Goal: Ask a question: Seek information or help from site administrators or community

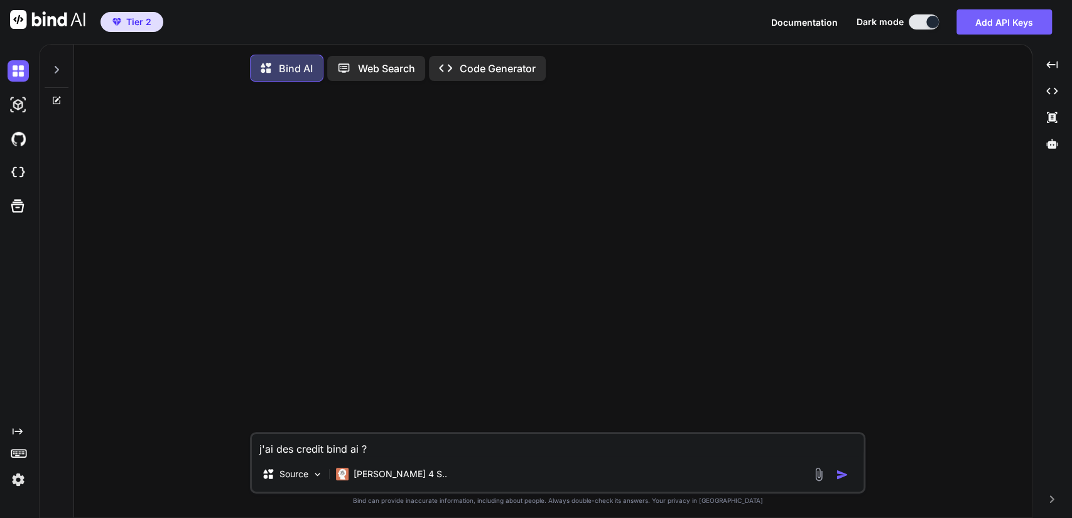
type textarea "x"
click at [18, 173] on img at bounding box center [18, 172] width 21 height 21
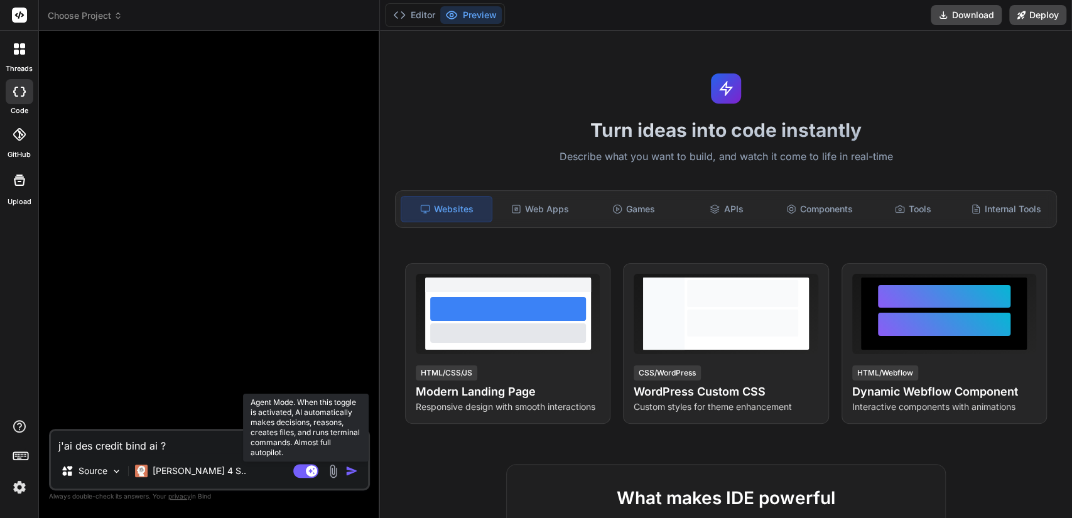
click at [301, 466] on rect at bounding box center [305, 471] width 25 height 14
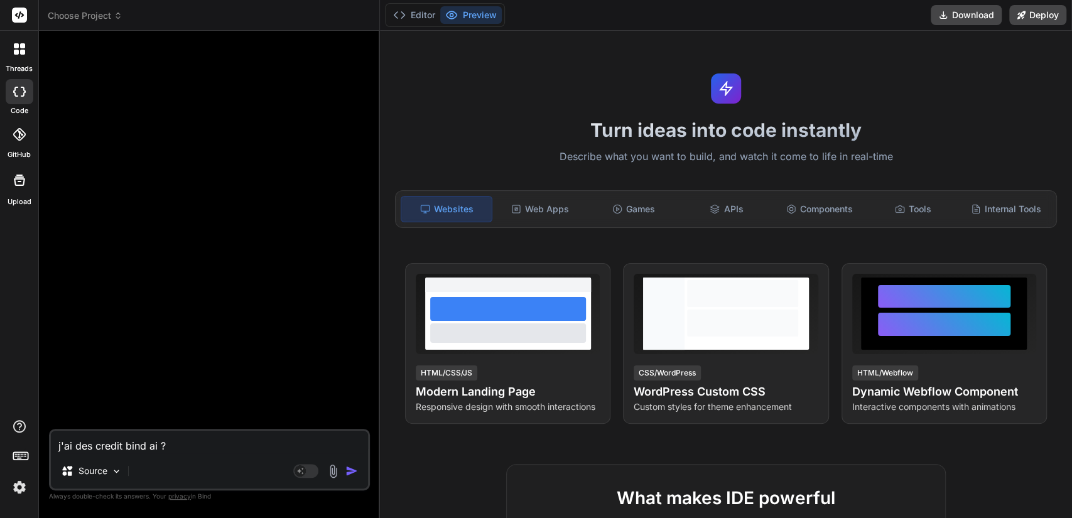
click at [85, 13] on span "Choose Project" at bounding box center [85, 15] width 75 height 13
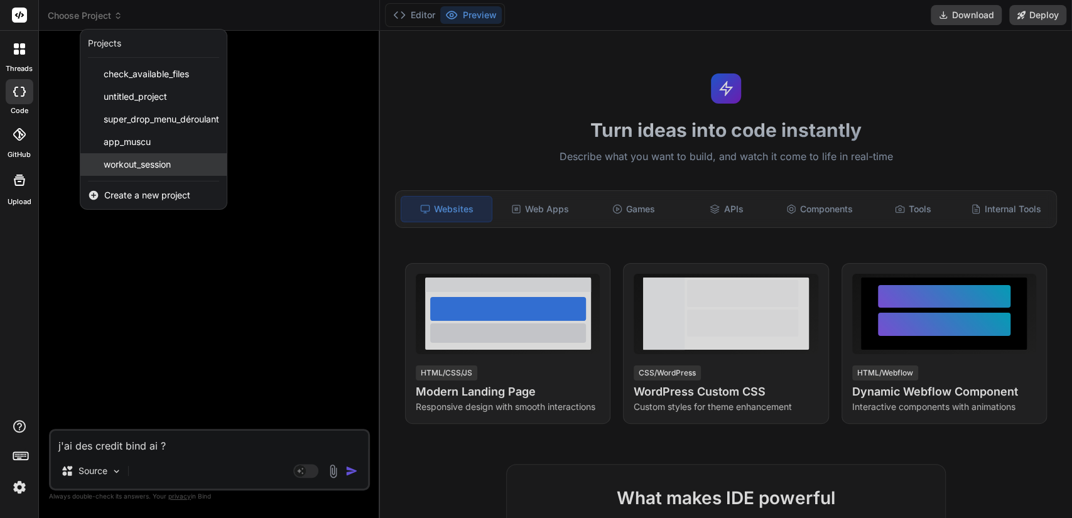
click at [134, 161] on span "workout_session" at bounding box center [137, 164] width 67 height 13
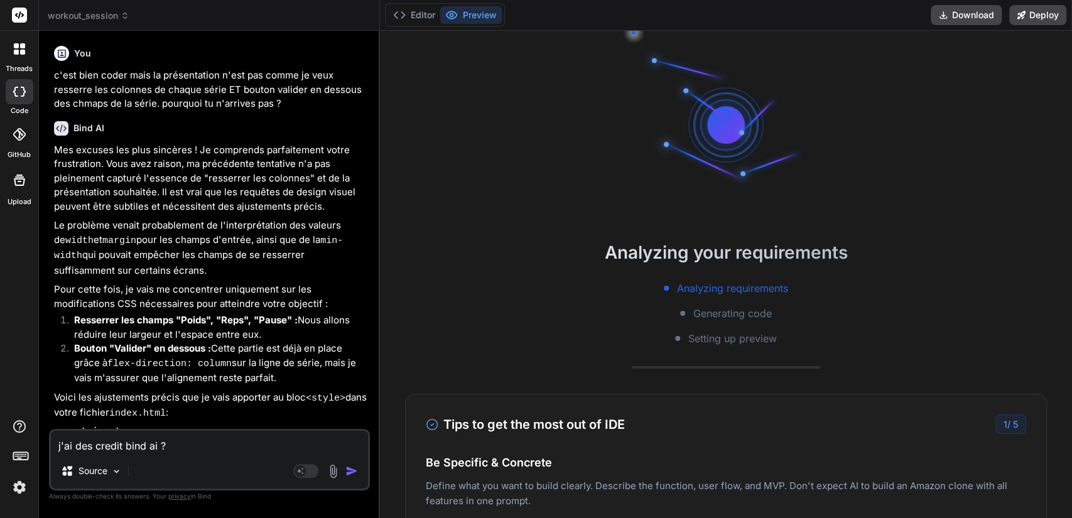
scroll to position [3481, 0]
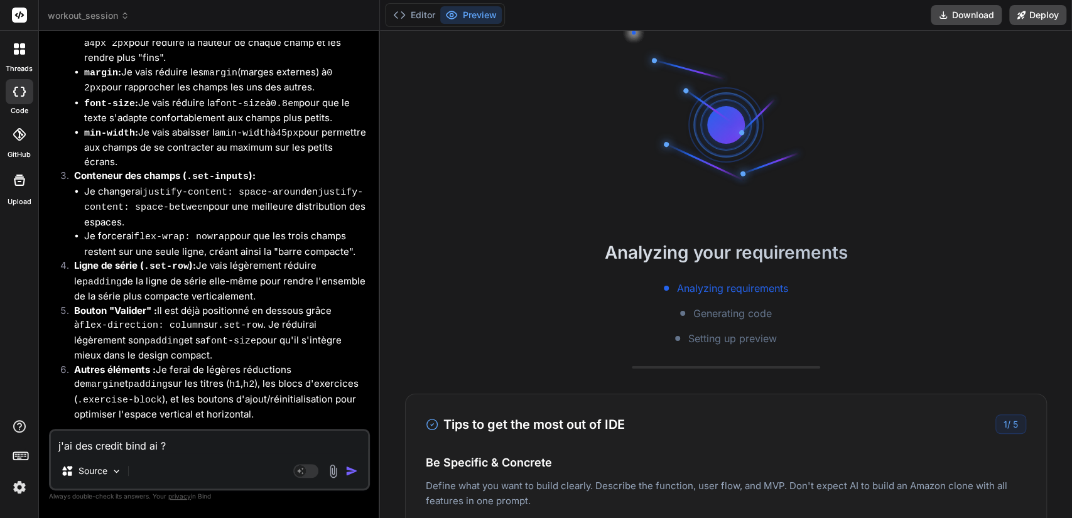
click at [112, 18] on span "workout_session" at bounding box center [89, 15] width 82 height 13
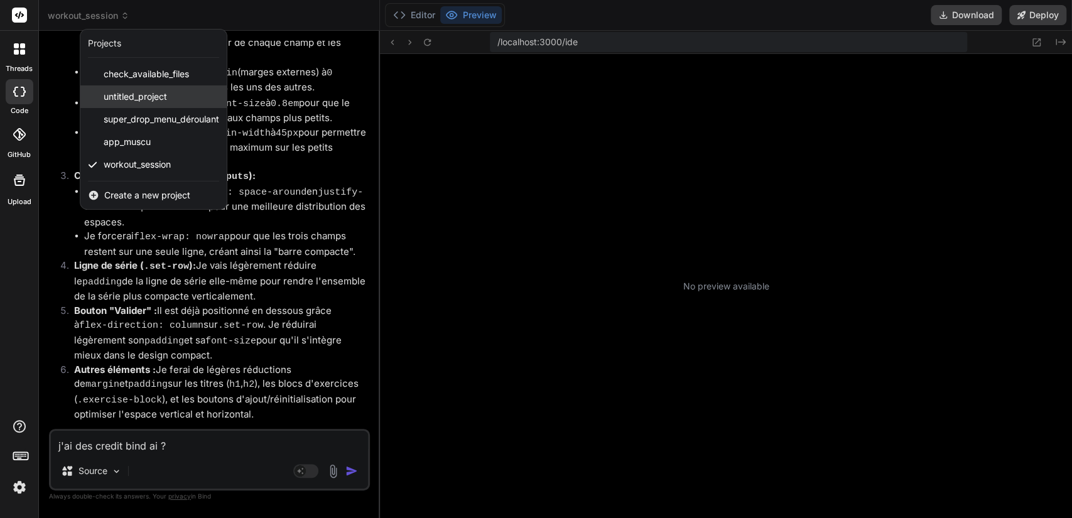
scroll to position [187, 0]
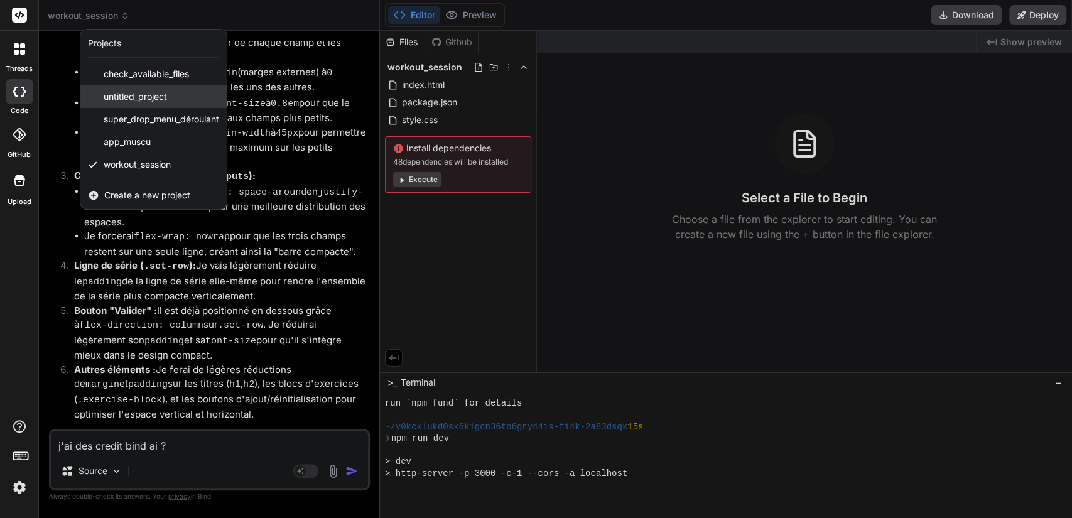
drag, startPoint x: 147, startPoint y: 100, endPoint x: 139, endPoint y: 100, distance: 8.2
click at [139, 100] on span "untitled_project" at bounding box center [135, 96] width 63 height 13
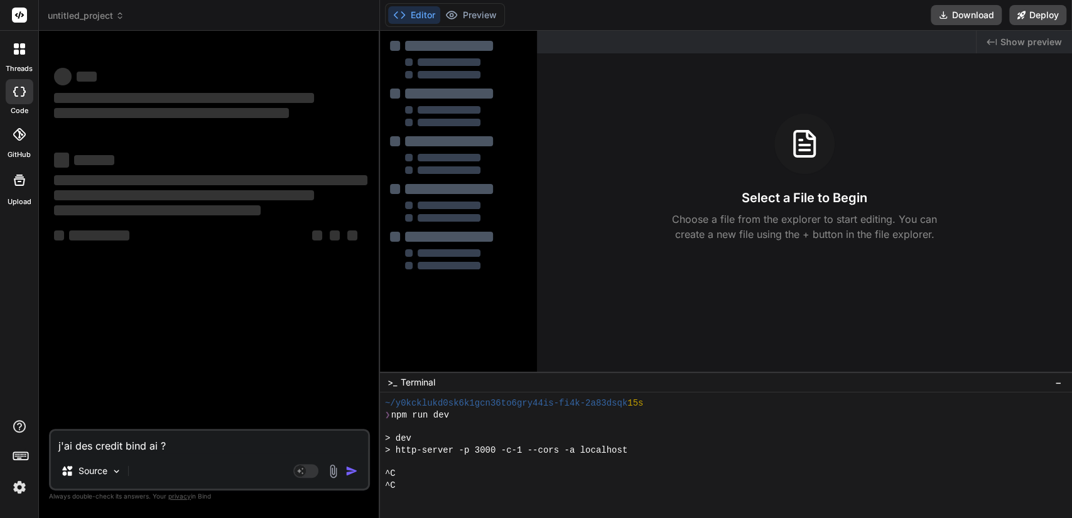
scroll to position [234, 0]
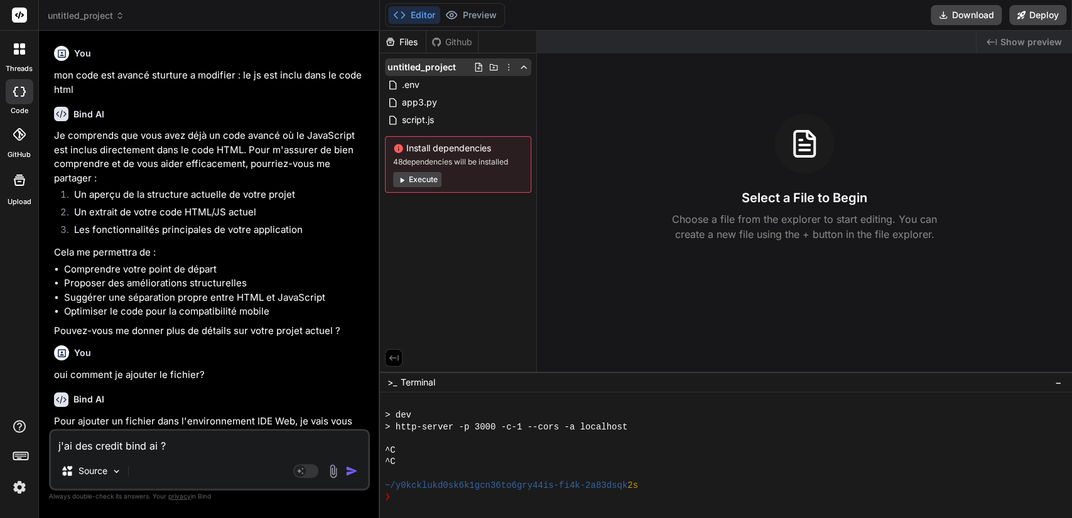
click at [508, 69] on icon at bounding box center [509, 67] width 10 height 10
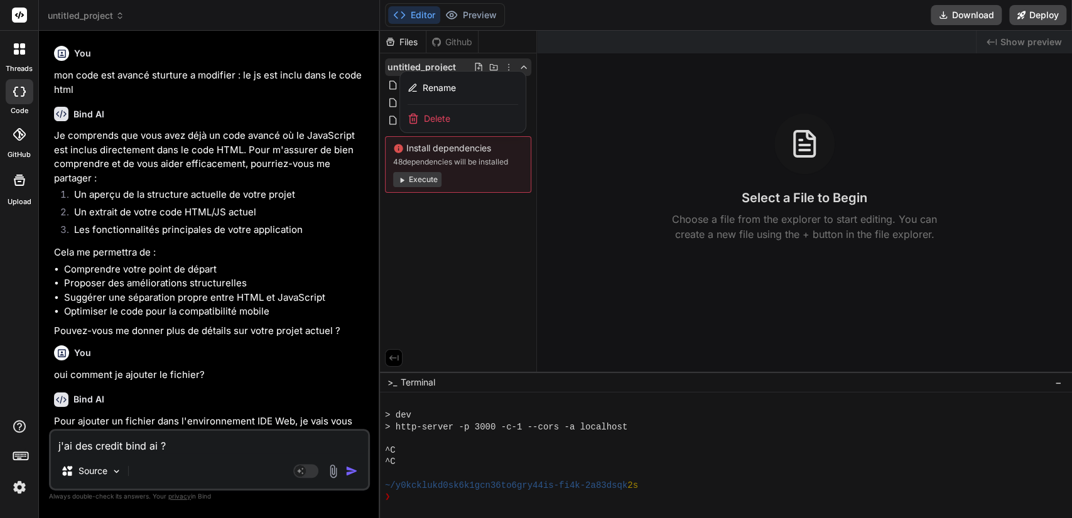
click at [449, 122] on span "Delete" at bounding box center [437, 118] width 26 height 13
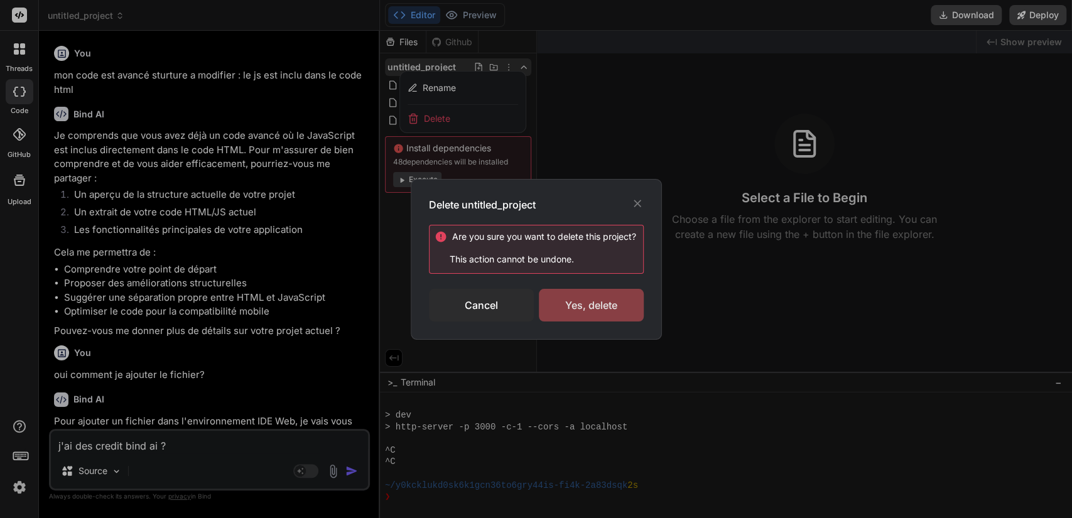
click at [581, 303] on div "Yes, delete" at bounding box center [591, 305] width 105 height 33
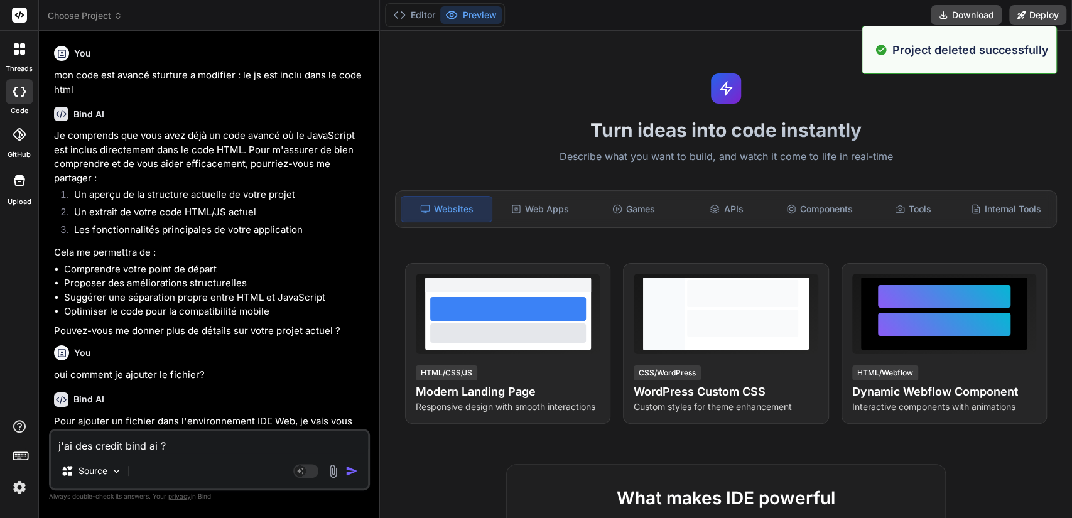
click at [581, 303] on div "Turn ideas into code instantly Describe what you want to build, and watch it co…" at bounding box center [726, 275] width 692 height 488
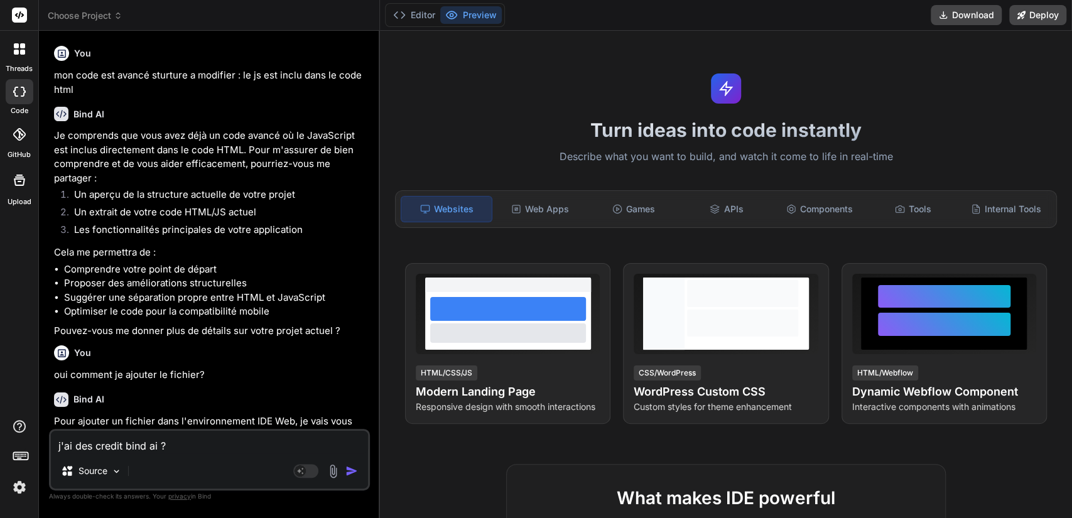
click at [104, 18] on span "Choose Project" at bounding box center [85, 15] width 75 height 13
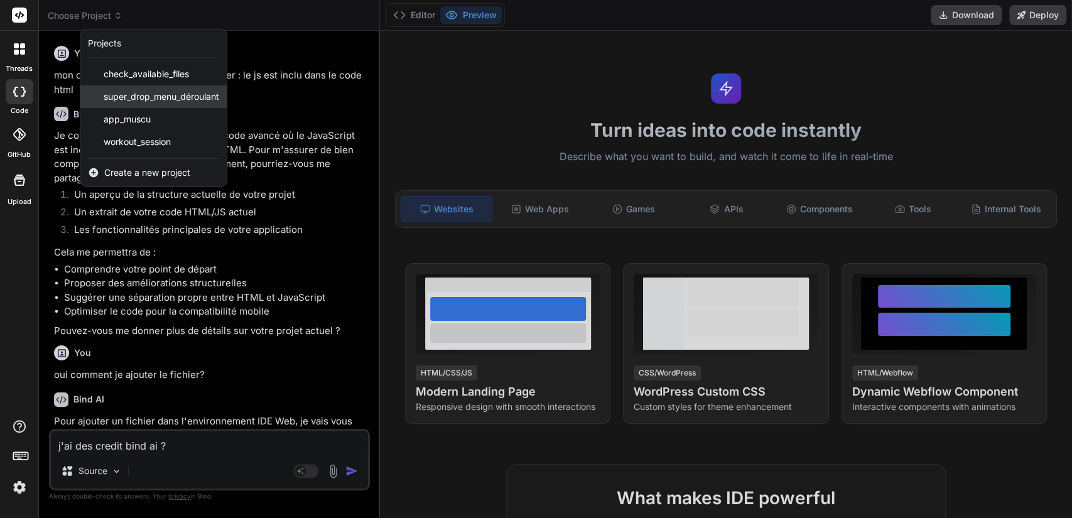
click at [175, 90] on span "super_drop_menu_déroulant" at bounding box center [162, 96] width 116 height 13
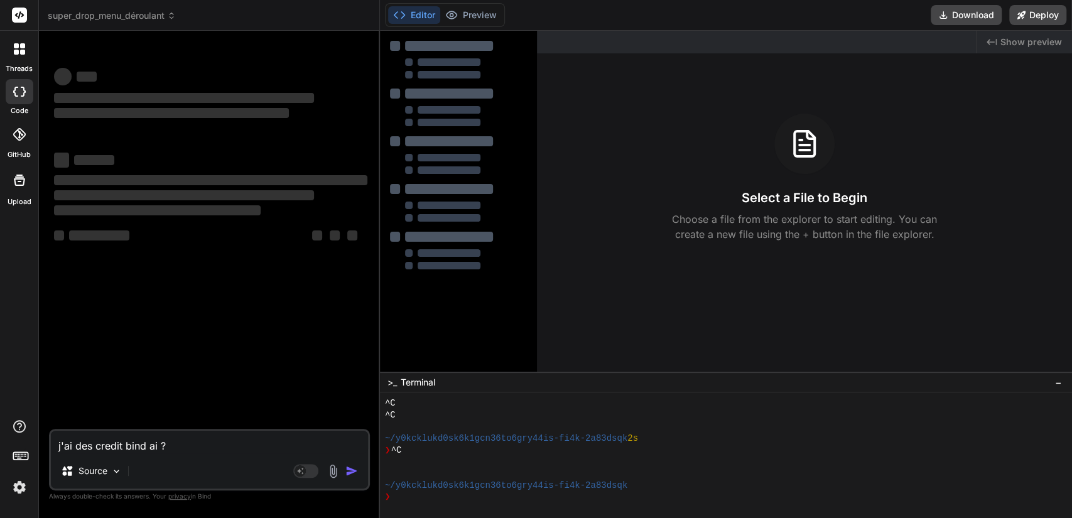
scroll to position [281, 0]
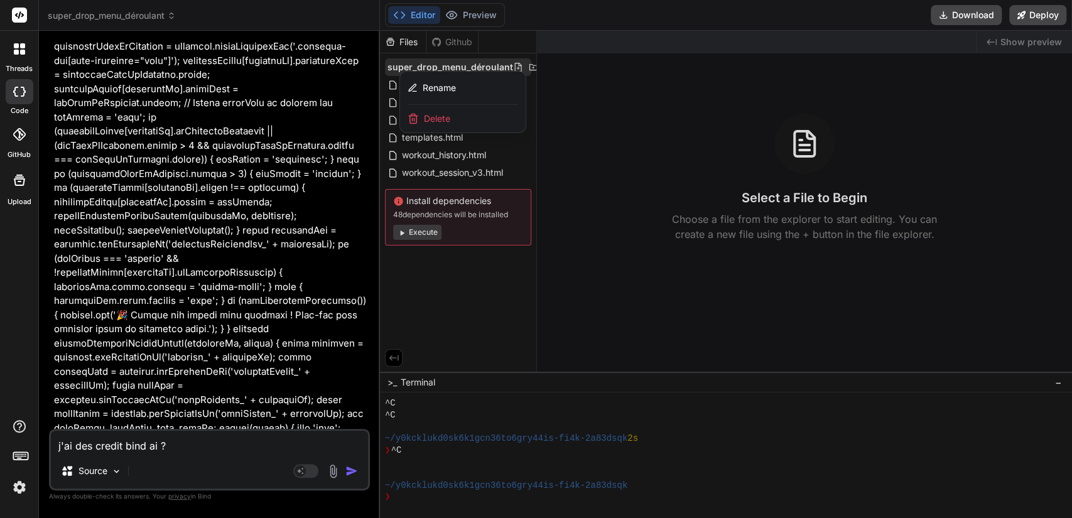
scroll to position [4383, 0]
click at [149, 12] on span "super_drop_menu_déroulant" at bounding box center [112, 15] width 128 height 13
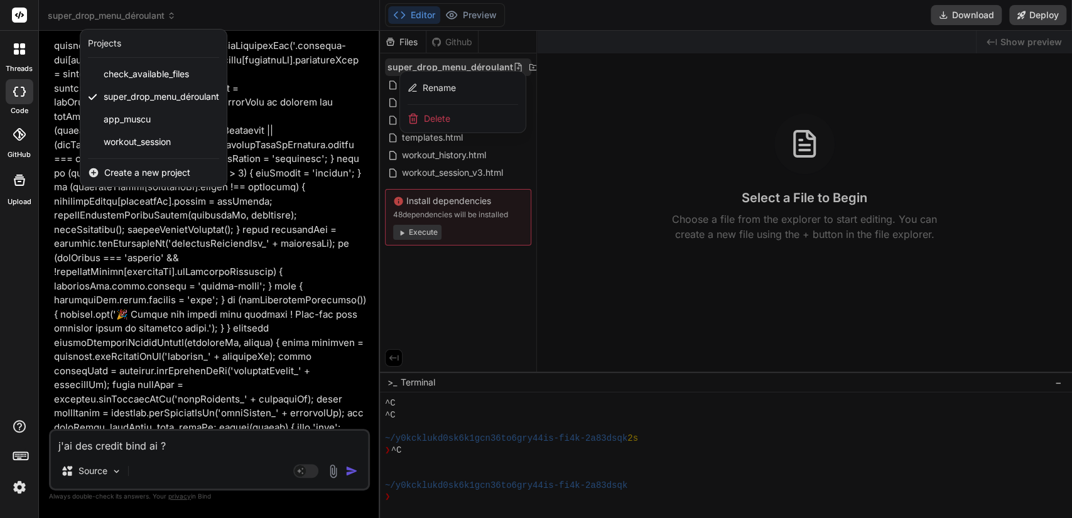
click at [149, 12] on div at bounding box center [536, 259] width 1072 height 518
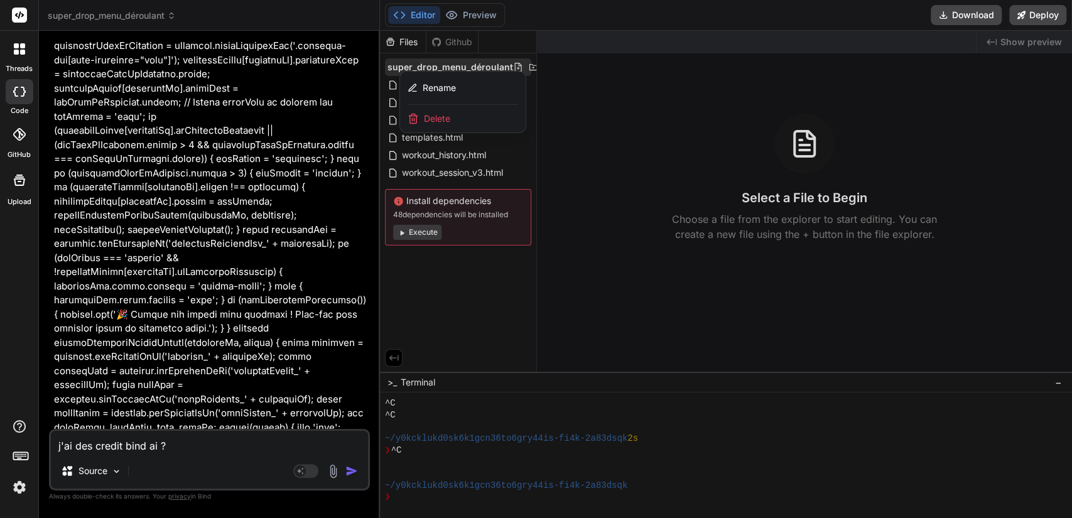
click at [149, 12] on span "super_drop_menu_déroulant" at bounding box center [112, 15] width 128 height 13
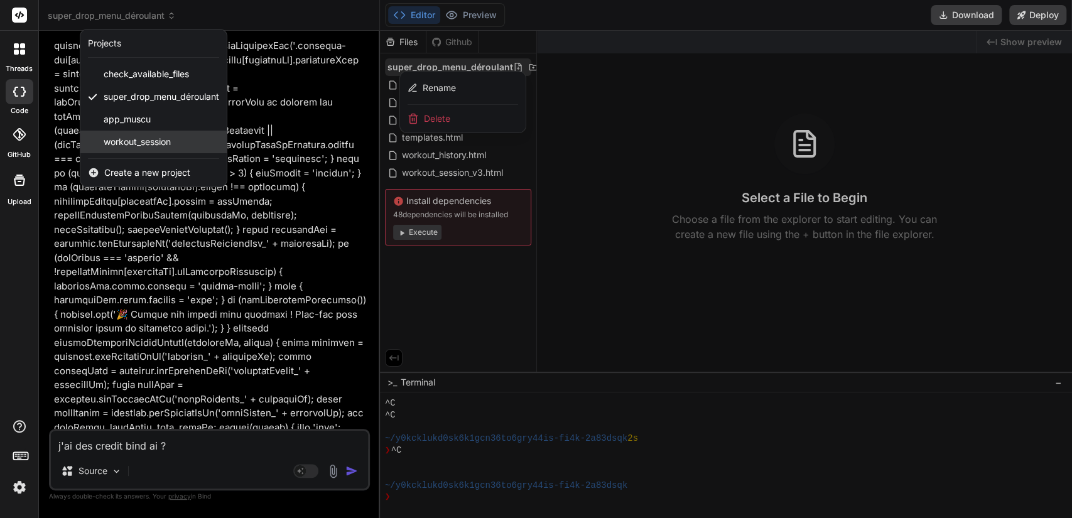
click at [133, 139] on span "workout_session" at bounding box center [137, 142] width 67 height 13
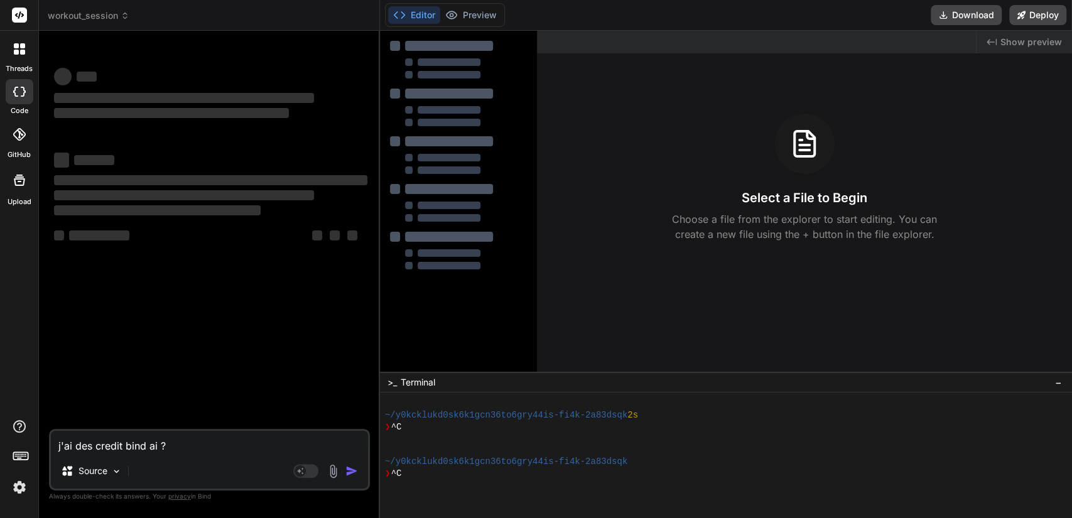
scroll to position [328, 0]
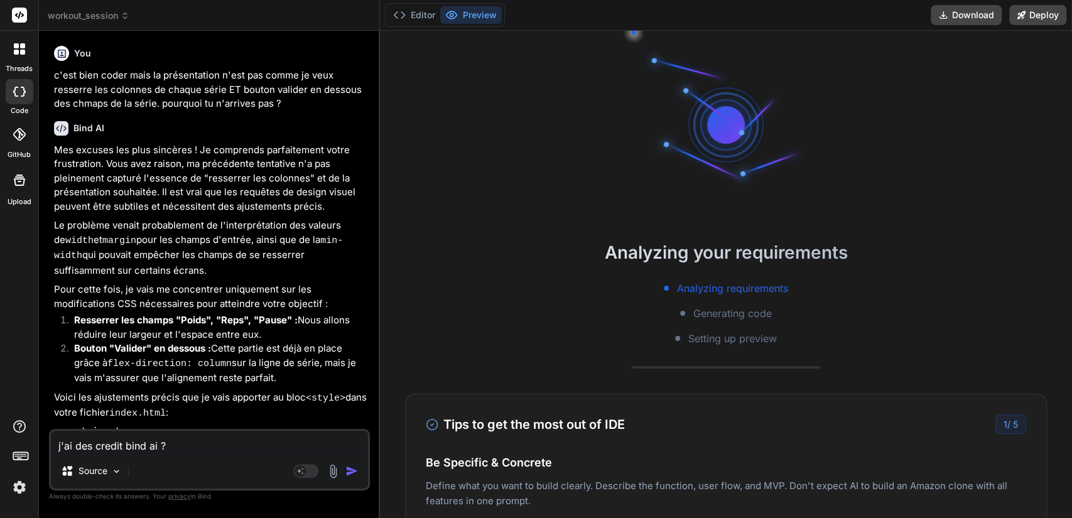
type textarea "x"
drag, startPoint x: 190, startPoint y: 447, endPoint x: 18, endPoint y: 439, distance: 172.4
click at [18, 439] on div "threads code GitHub Upload workout_session Created with Pixso. Bind AI Web Sear…" at bounding box center [536, 259] width 1072 height 518
type textarea "p"
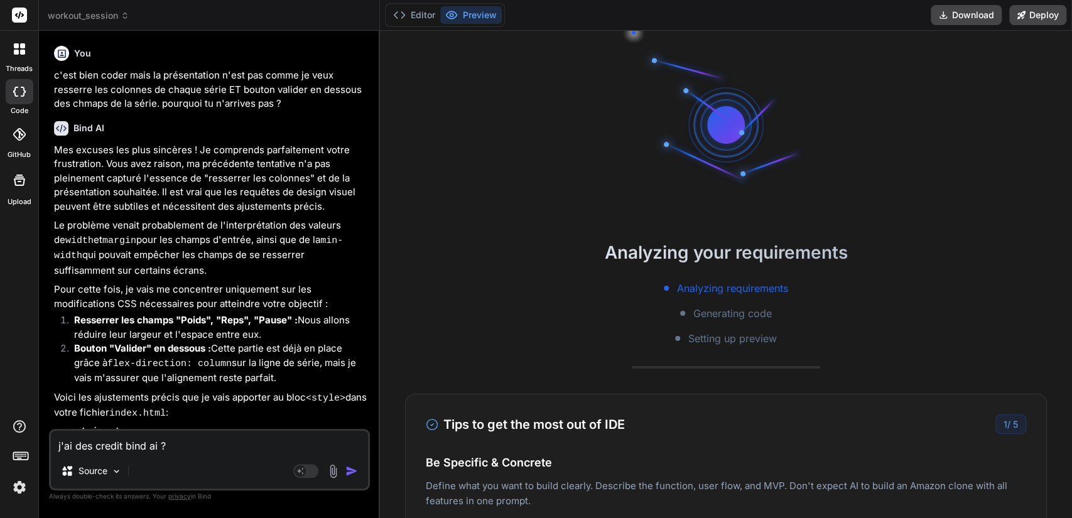
type textarea "x"
type textarea "pe"
type textarea "x"
type textarea "peu"
type textarea "x"
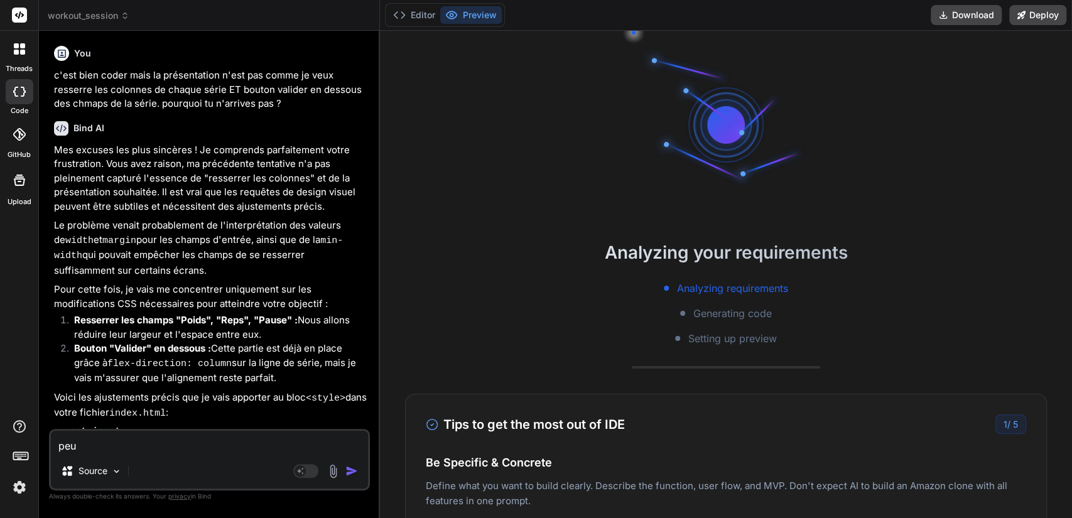
type textarea "peux"
type textarea "x"
type textarea "peux"
type textarea "x"
type textarea "peux t"
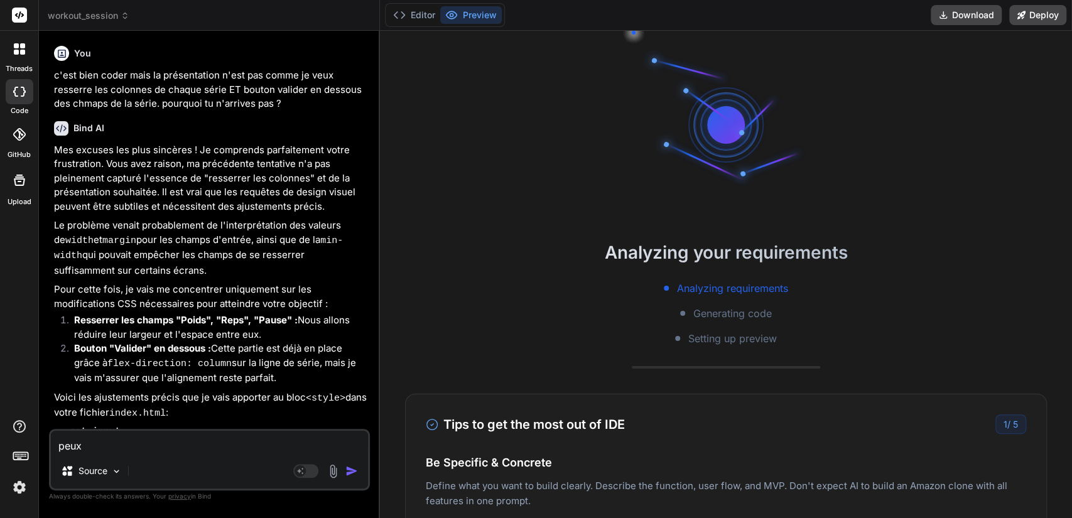
type textarea "x"
type textarea "peux tu"
type textarea "x"
type textarea "peux tu"
type textarea "x"
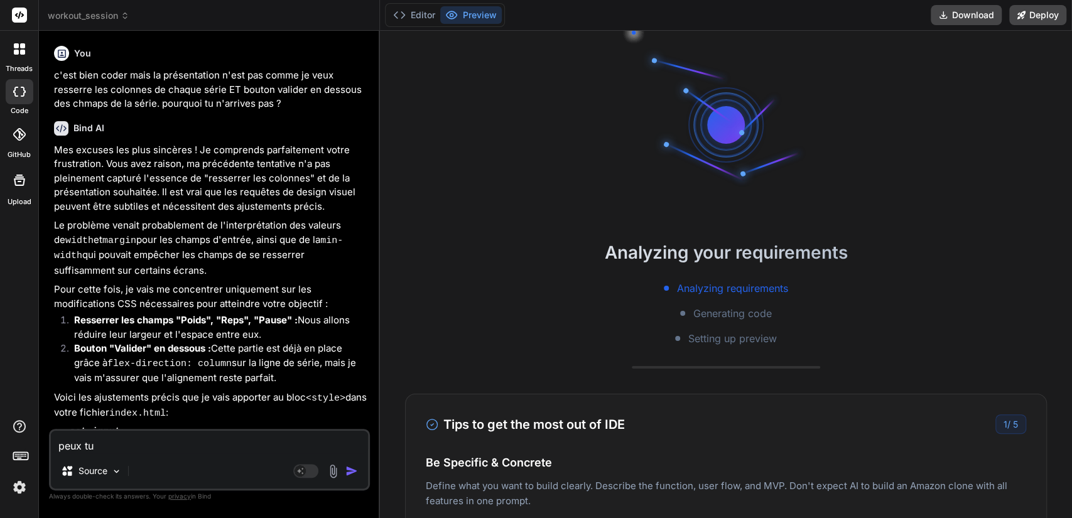
type textarea "peux tu d"
type textarea "x"
type textarea "peux tu"
type textarea "x"
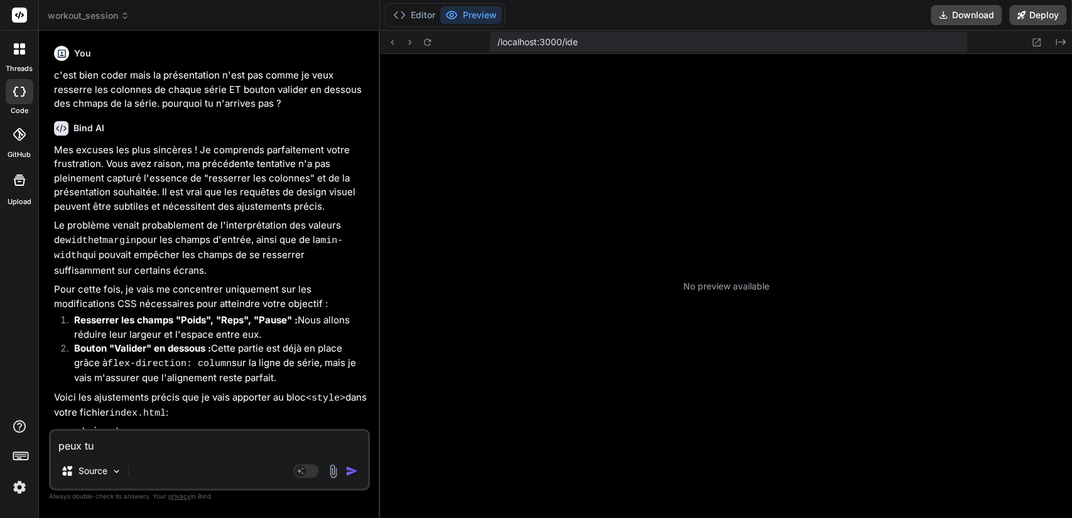
type textarea "peux tu o"
type textarea "x"
type textarea "peux tu oc"
type textarea "x"
type textarea "peux tu ocd"
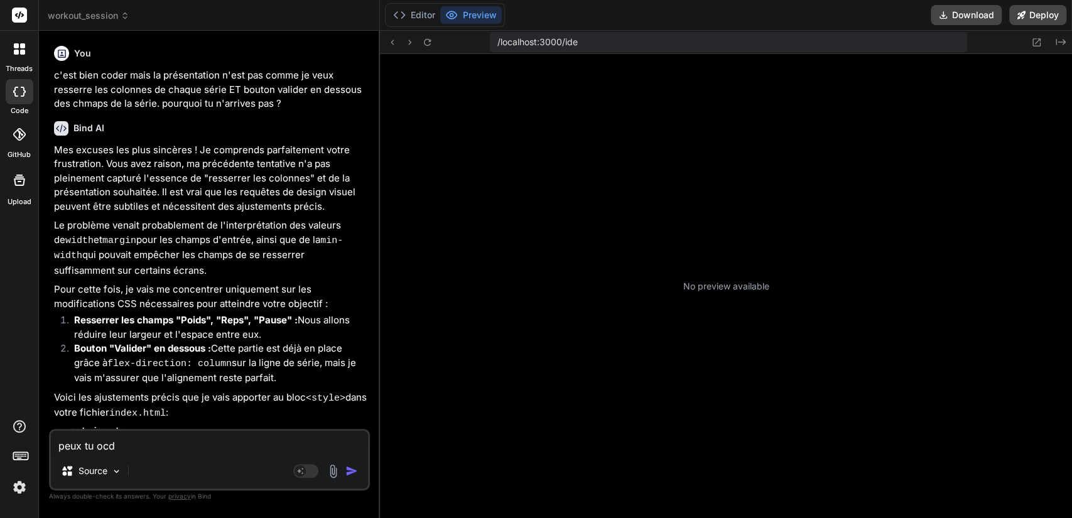
type textarea "x"
type textarea "peux tu ocde"
type textarea "x"
type textarea "peux tu ocder"
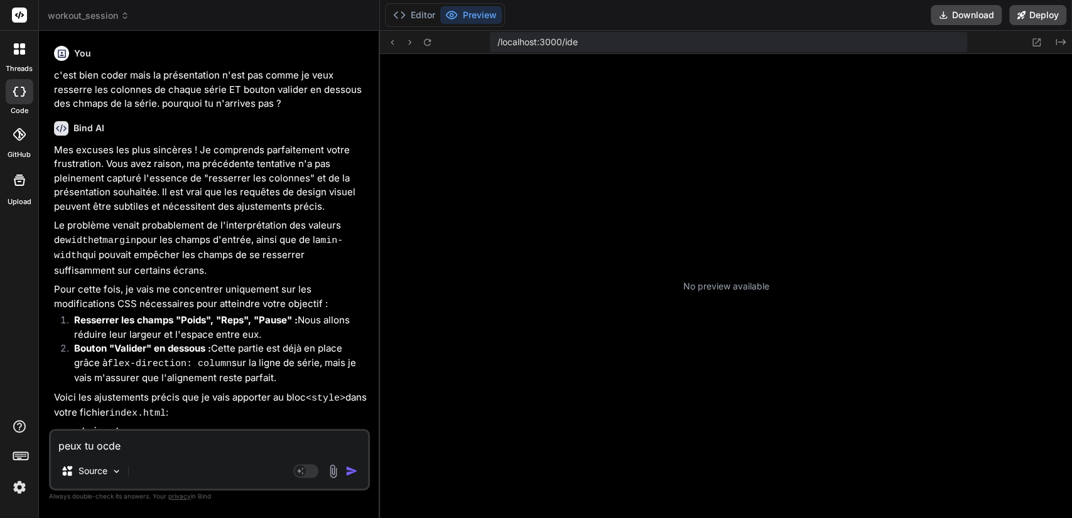
type textarea "x"
type textarea "peux tu ocder"
type textarea "x"
type textarea "peux tu ocder e"
type textarea "x"
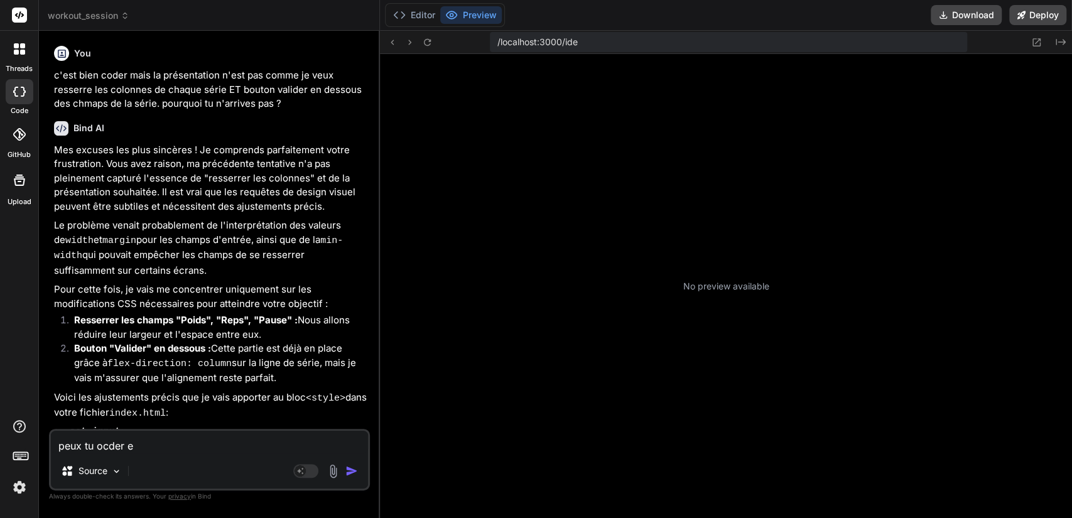
type textarea "peux tu ocder en"
type textarea "x"
type textarea "peux tu ocder en"
type textarea "x"
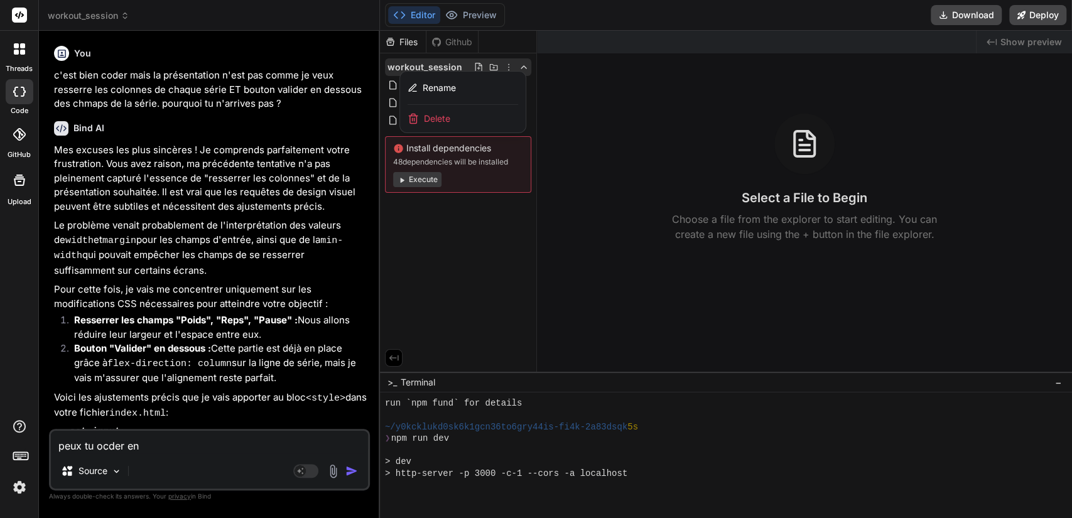
type textarea "peux tu ocder en p"
type textarea "x"
type textarea "peux tu ocder en pu"
type textarea "x"
type textarea "peux tu ocder en p"
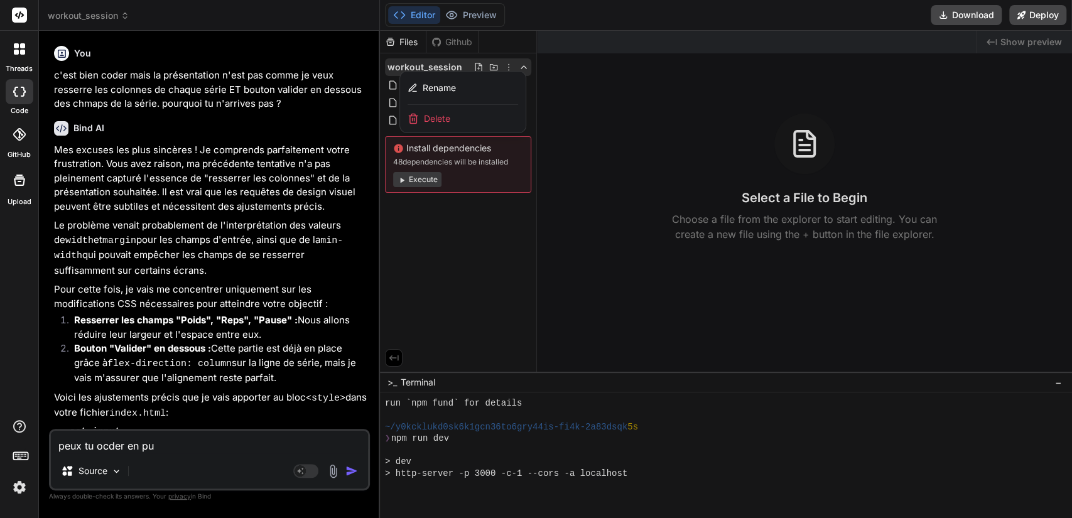
type textarea "x"
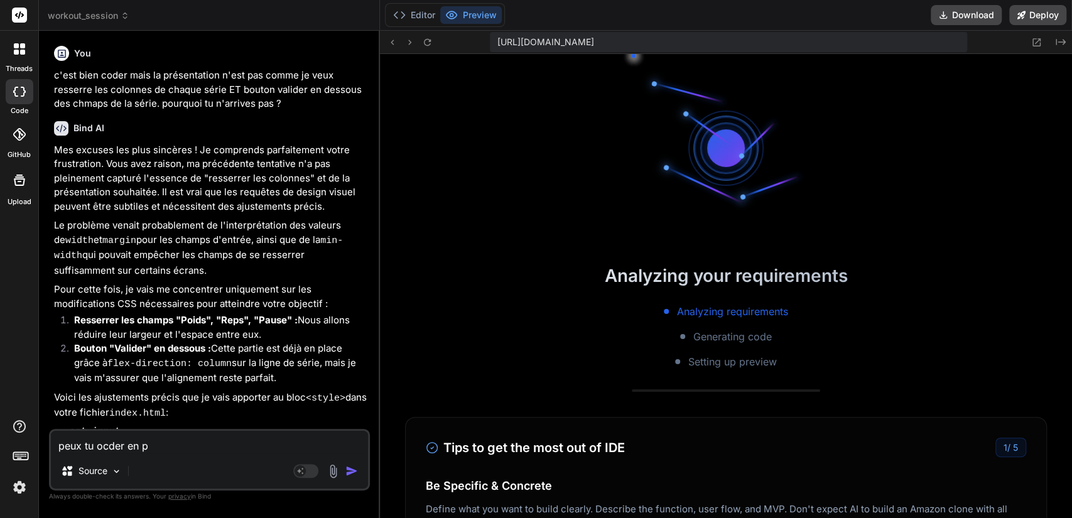
type textarea "peux tu ocder en py"
type textarea "x"
type textarea "peux tu ocder en pyt"
type textarea "x"
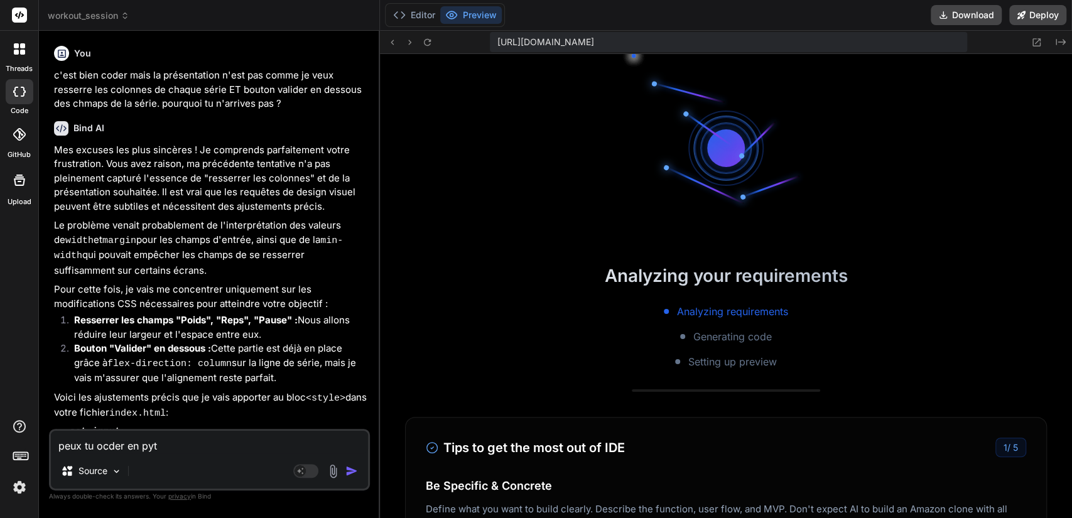
type textarea "peux tu ocder en pyth"
type textarea "x"
type textarea "peux tu ocder en pytho"
type textarea "x"
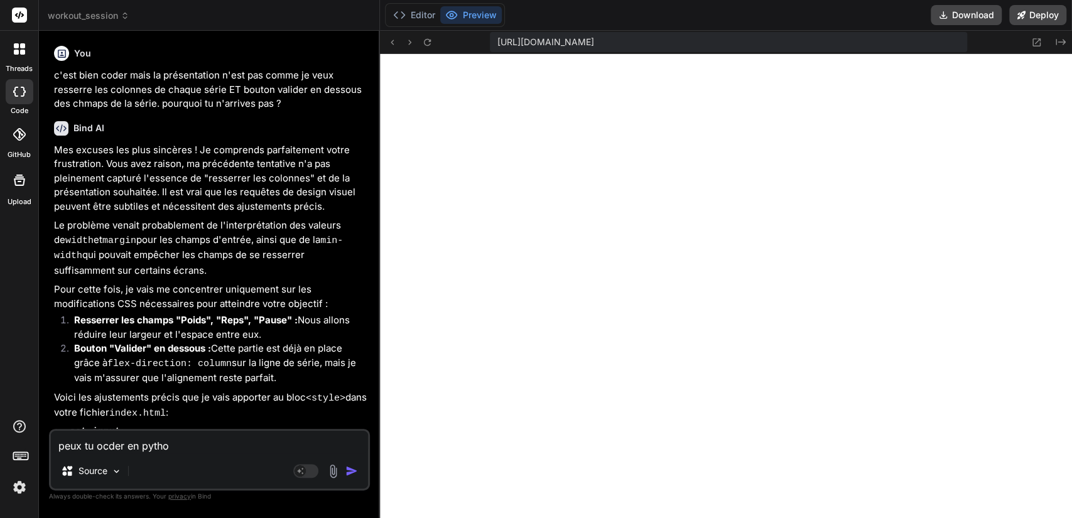
type textarea "peux tu ocder en python"
type textarea "x"
type textarea "peux tu ocder en python"
type textarea "x"
type textarea "peux tu ocder en python ?"
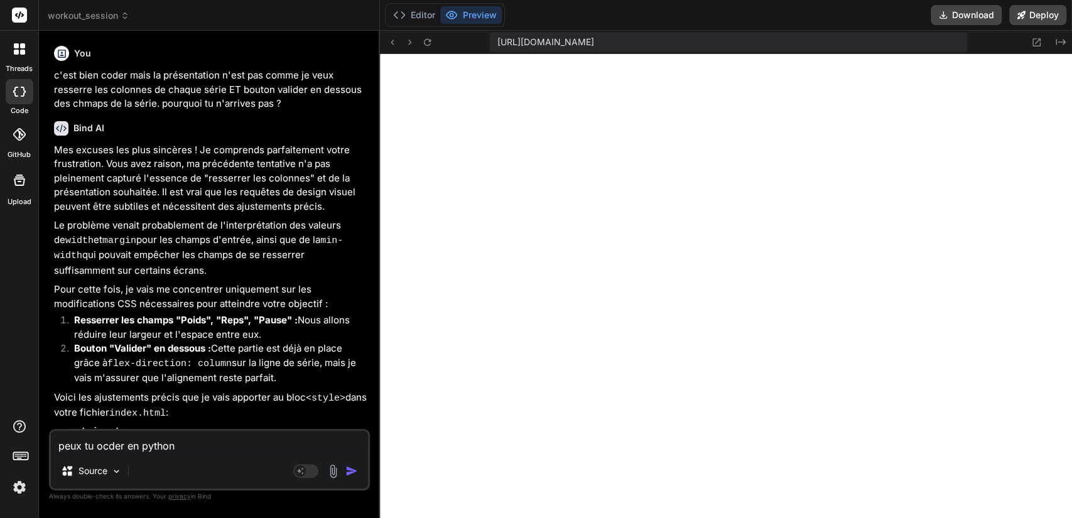
type textarea "x"
drag, startPoint x: 121, startPoint y: 444, endPoint x: 97, endPoint y: 445, distance: 23.9
click at [97, 445] on textarea "peux tu ocder en python ?" at bounding box center [209, 442] width 317 height 23
type textarea "peux tu cr en python ?"
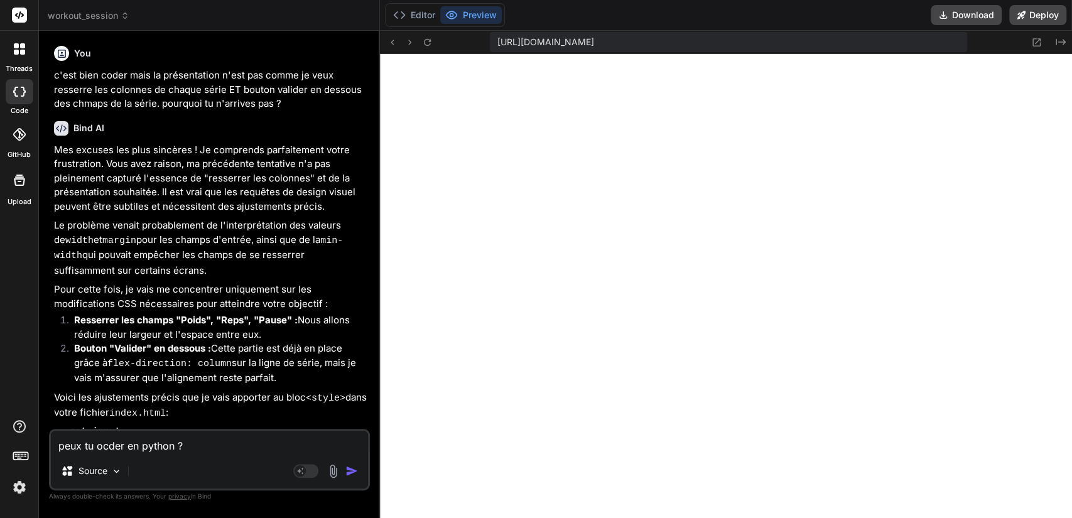
type textarea "x"
type textarea "peux tu cor en python ?"
type textarea "x"
type textarea "peux tu codr en python ?"
type textarea "x"
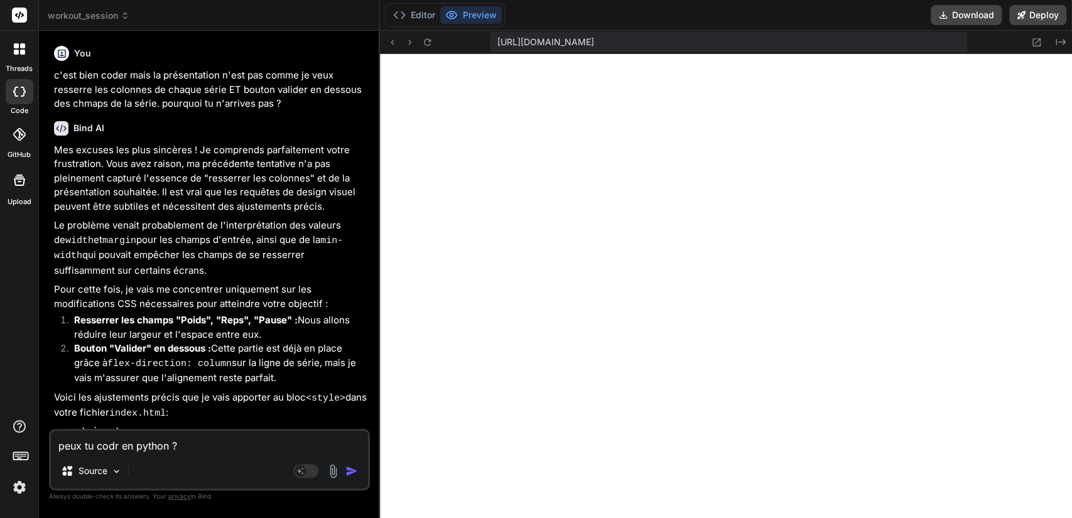
type textarea "peux tu coder en python ?"
type textarea "x"
type textarea "peux tu coderr en python ?"
type textarea "x"
type textarea "peux tu coder en python ?"
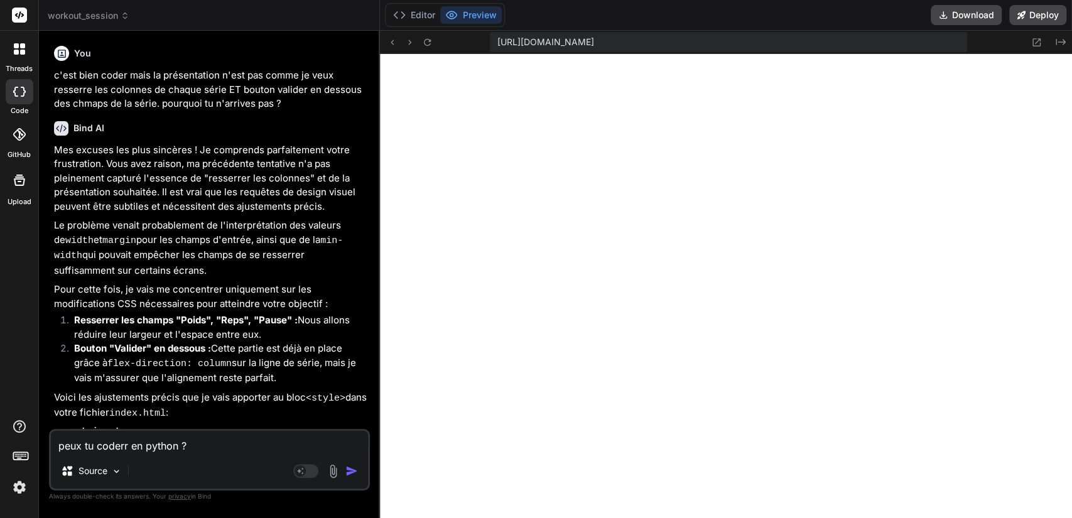
type textarea "x"
drag, startPoint x: 194, startPoint y: 440, endPoint x: 34, endPoint y: 443, distance: 160.2
click at [34, 443] on div "threads code GitHub Upload workout_session Created with Pixso. Bind AI Web Sear…" at bounding box center [536, 259] width 1072 height 518
type textarea "peux tu coder en python ?"
click at [351, 472] on img "button" at bounding box center [352, 471] width 13 height 13
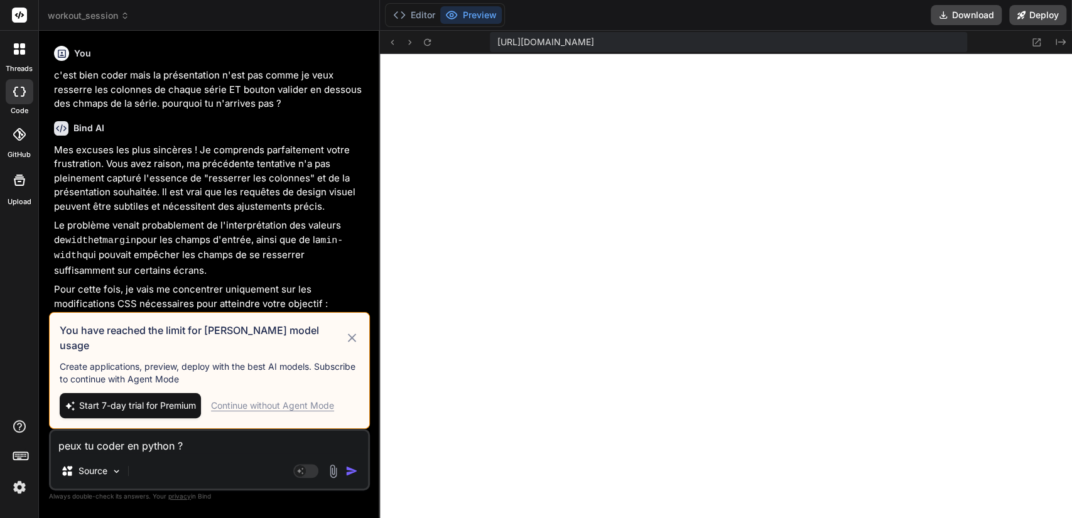
click at [308, 402] on div "Continue without Agent Mode" at bounding box center [272, 406] width 123 height 13
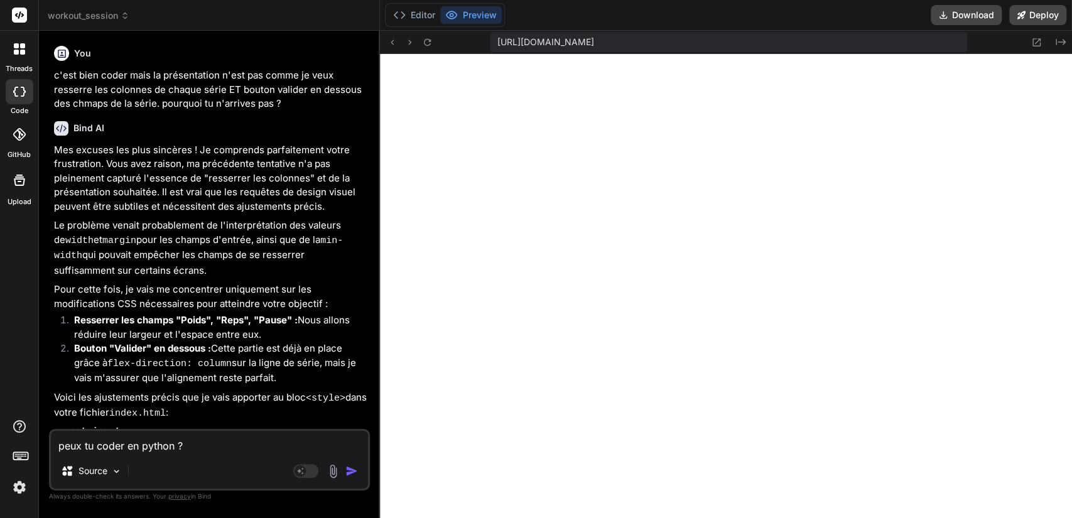
click at [231, 448] on textarea "peux tu coder en python ?" at bounding box center [209, 442] width 317 height 23
type textarea "x"
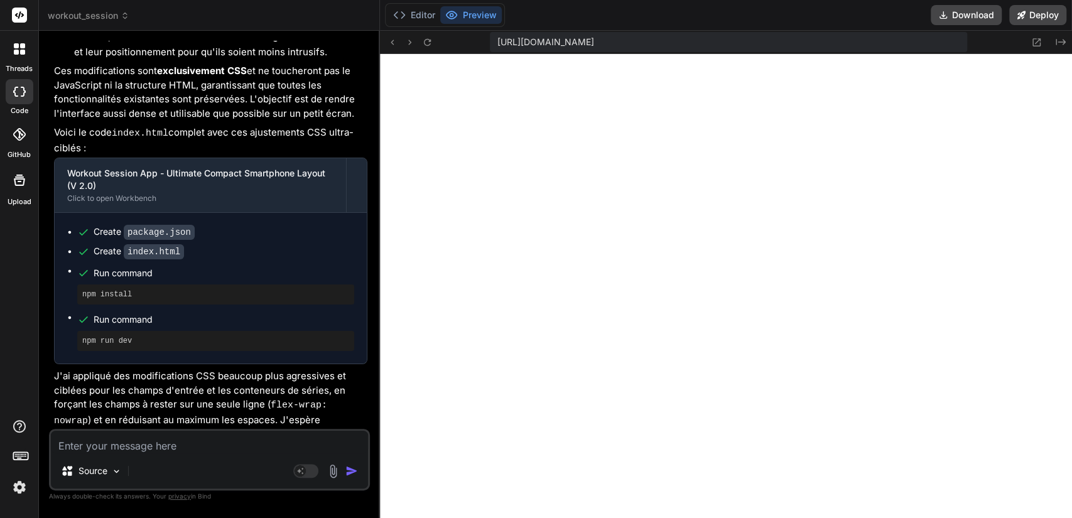
scroll to position [4978, 0]
click at [351, 474] on div "You peux tu coder en python ?" at bounding box center [211, 495] width 314 height 42
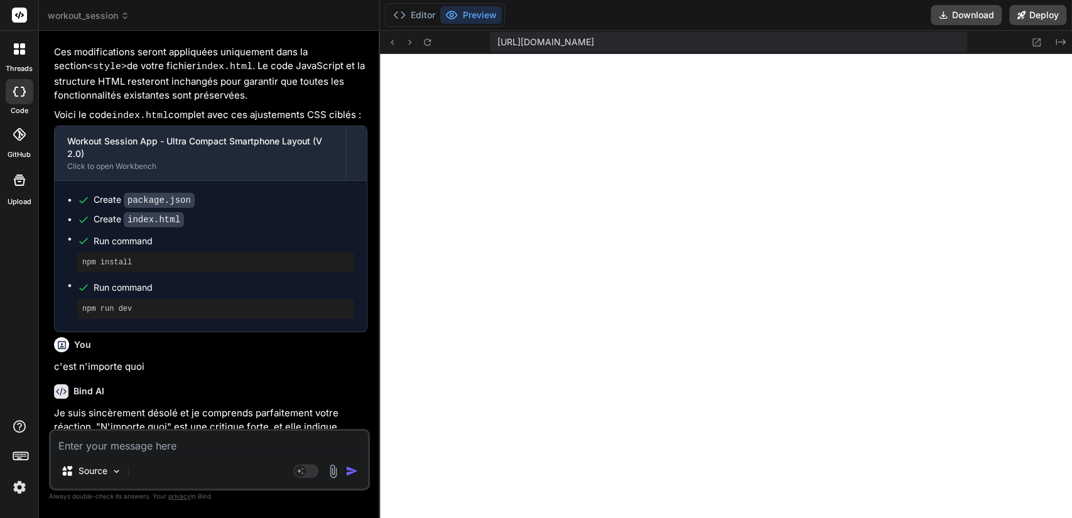
scroll to position [3861, 0]
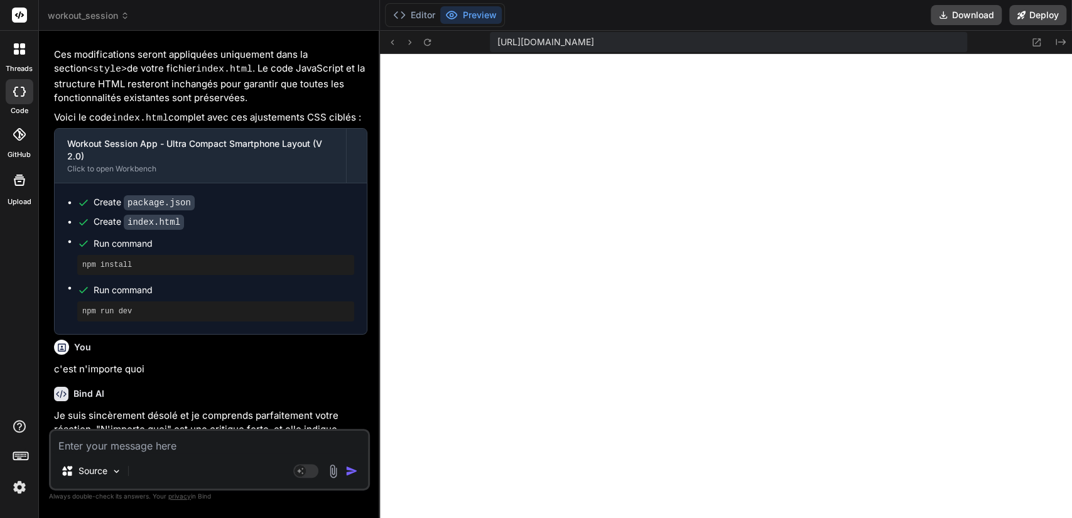
click at [105, 15] on span "workout_session" at bounding box center [89, 15] width 82 height 13
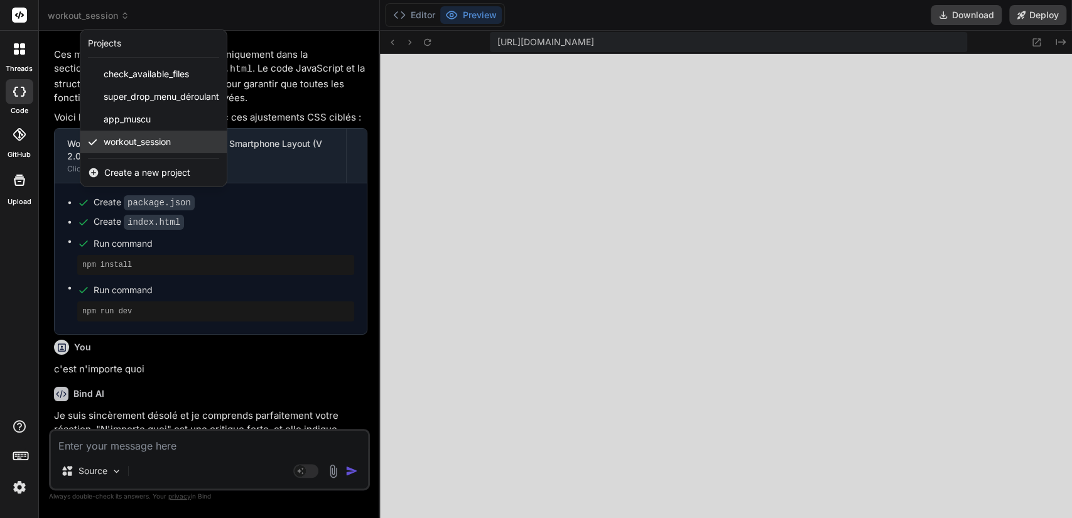
click at [170, 145] on span "workout_session" at bounding box center [137, 142] width 67 height 13
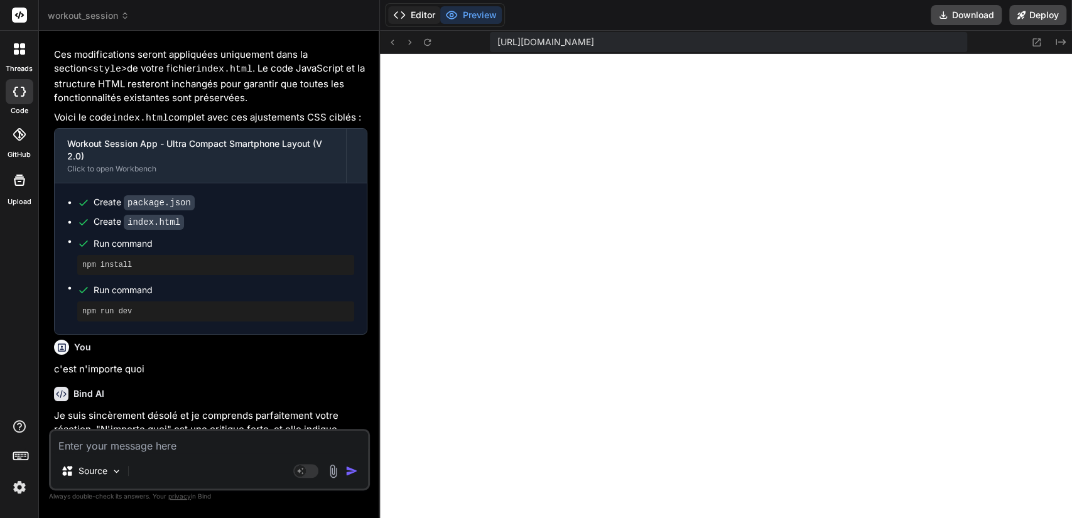
click at [413, 17] on button "Editor" at bounding box center [414, 15] width 52 height 18
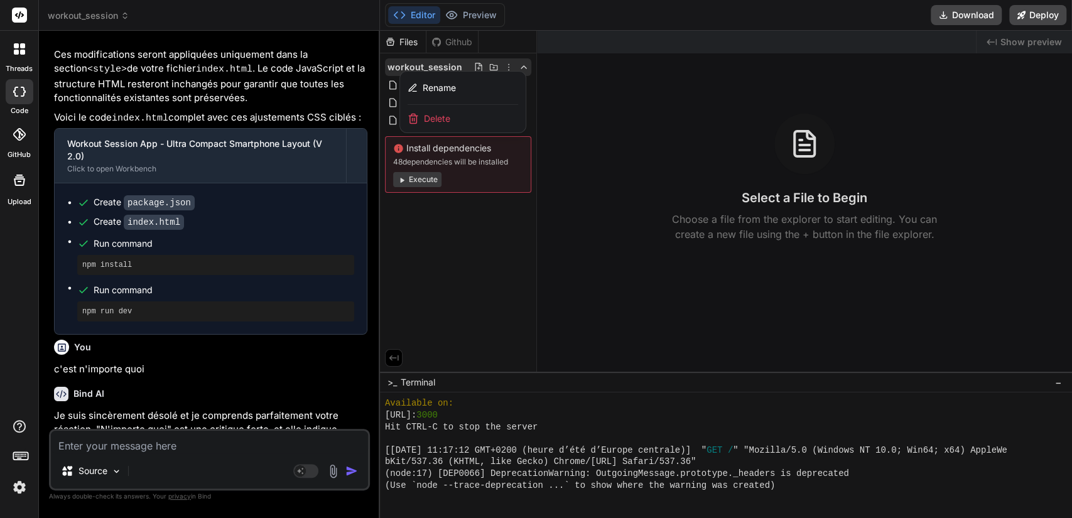
click at [442, 122] on span "Delete" at bounding box center [437, 118] width 26 height 13
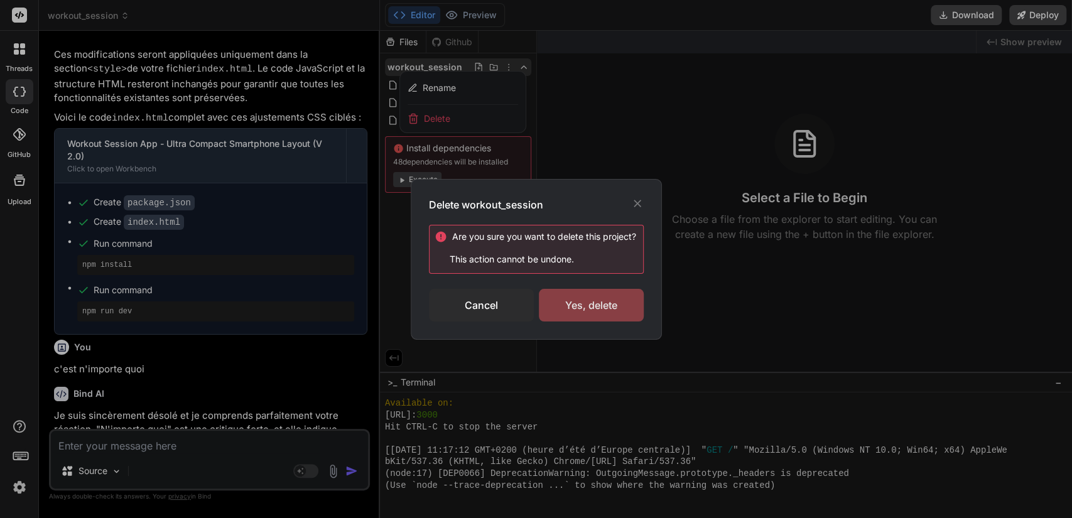
click at [578, 289] on div "Yes, delete" at bounding box center [591, 305] width 105 height 33
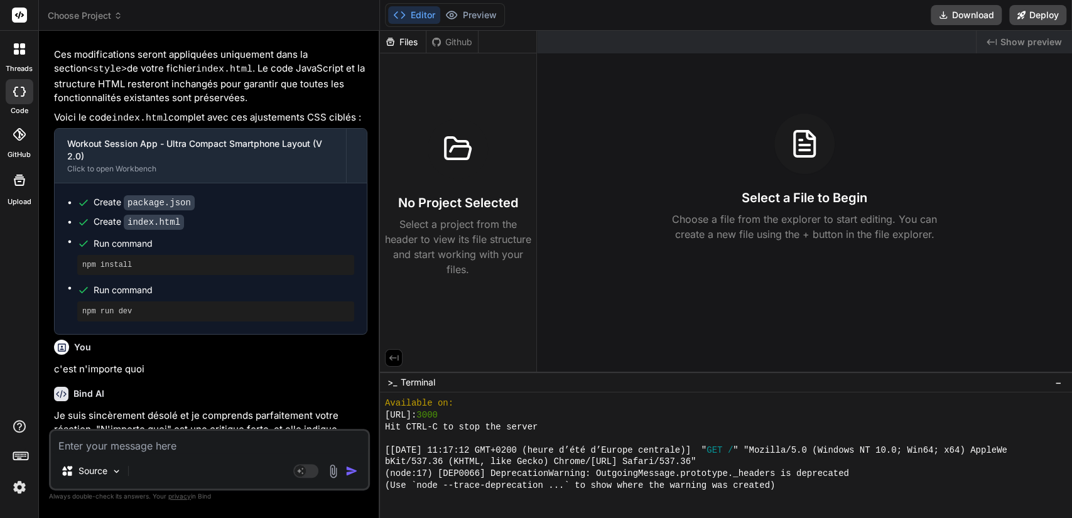
click at [100, 18] on span "Choose Project" at bounding box center [85, 15] width 75 height 13
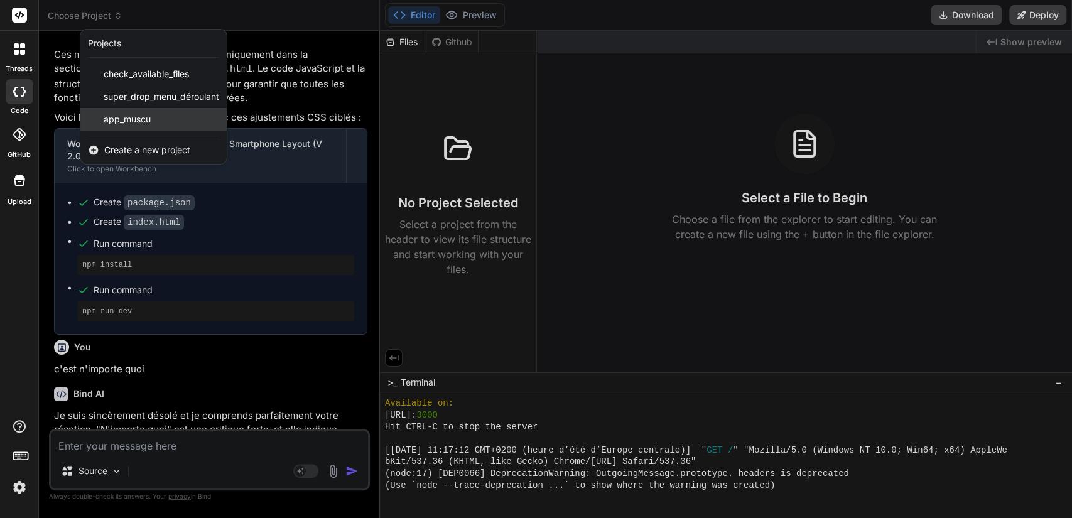
click at [136, 119] on span "app_muscu" at bounding box center [127, 119] width 47 height 13
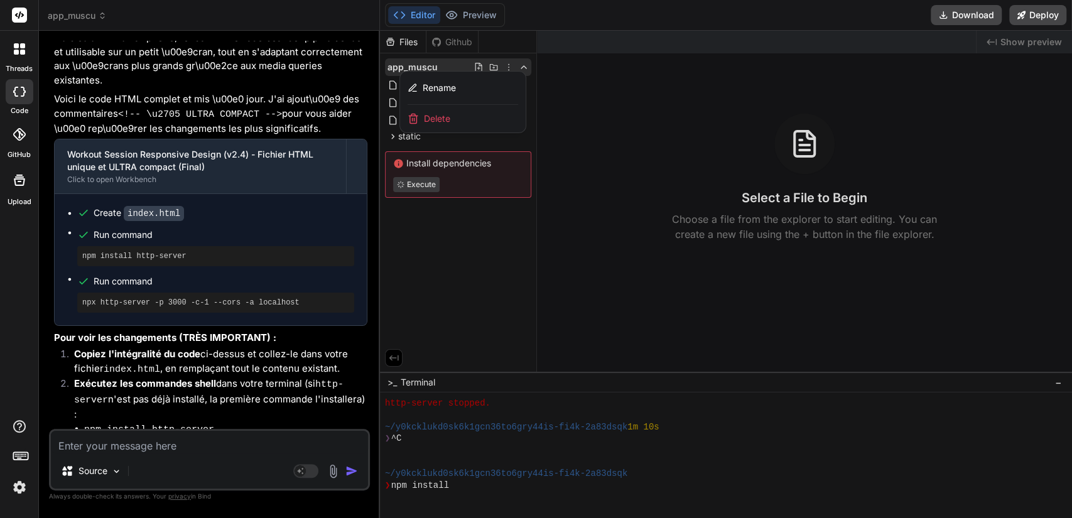
scroll to position [3612, 0]
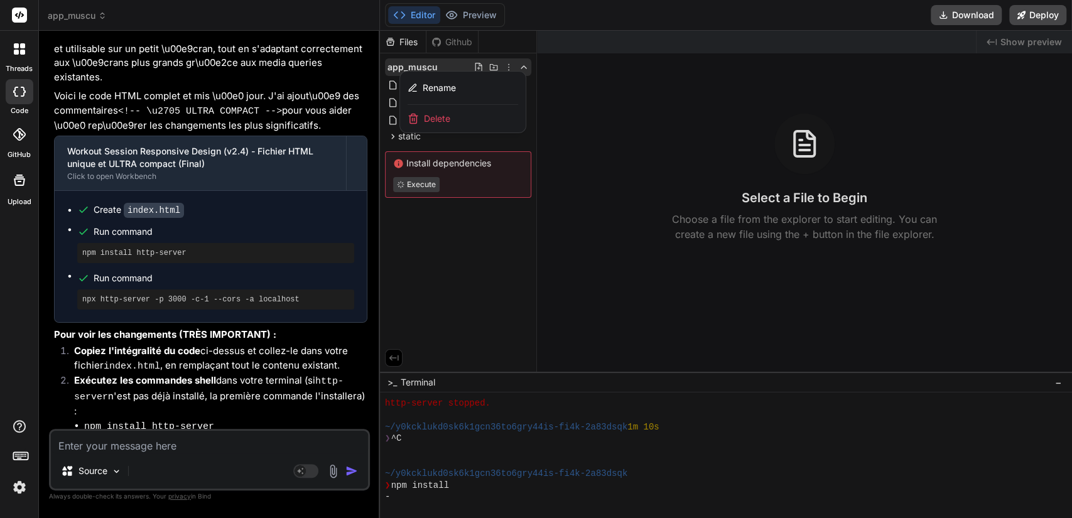
click at [209, 444] on textarea at bounding box center [209, 442] width 317 height 23
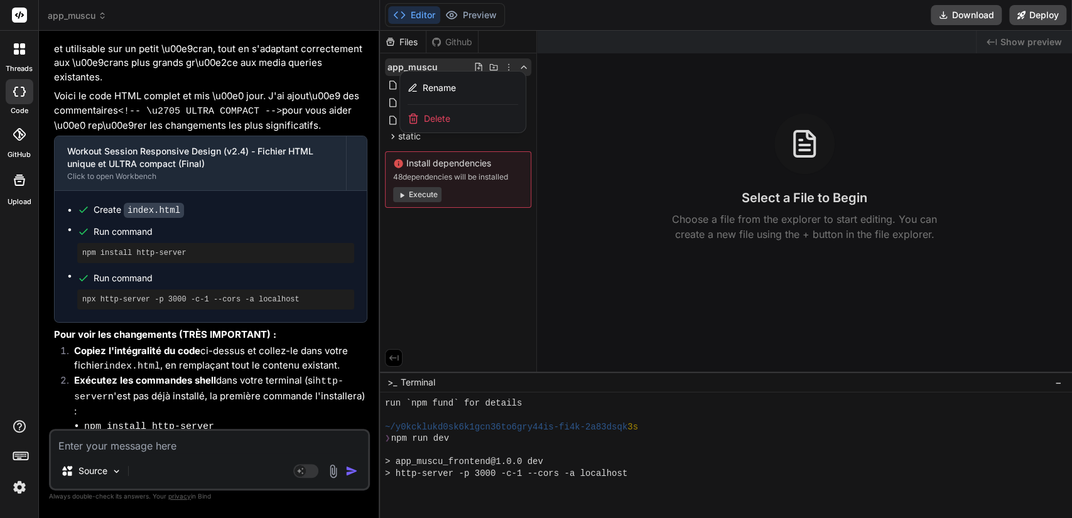
scroll to position [1044, 0]
type textarea "x"
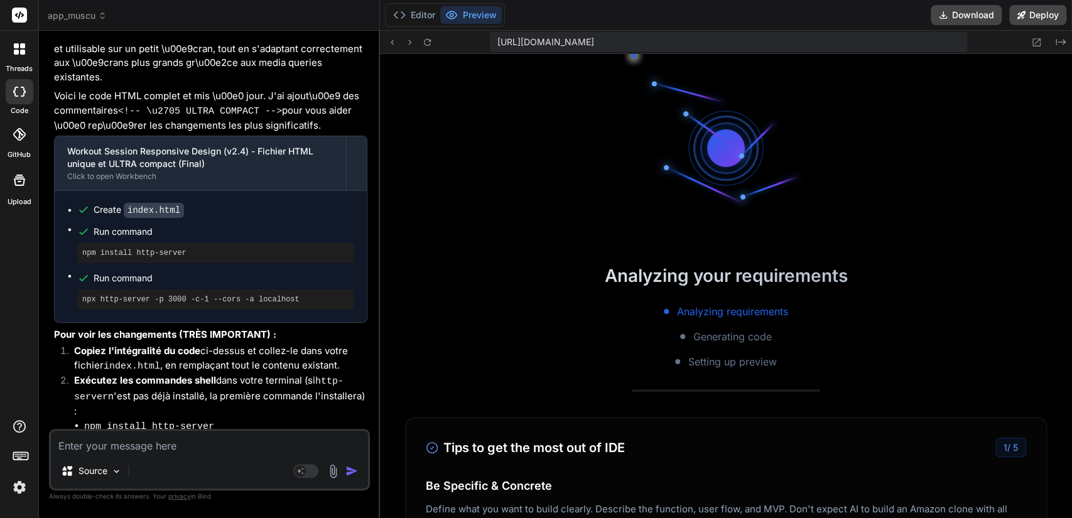
scroll to position [1325, 0]
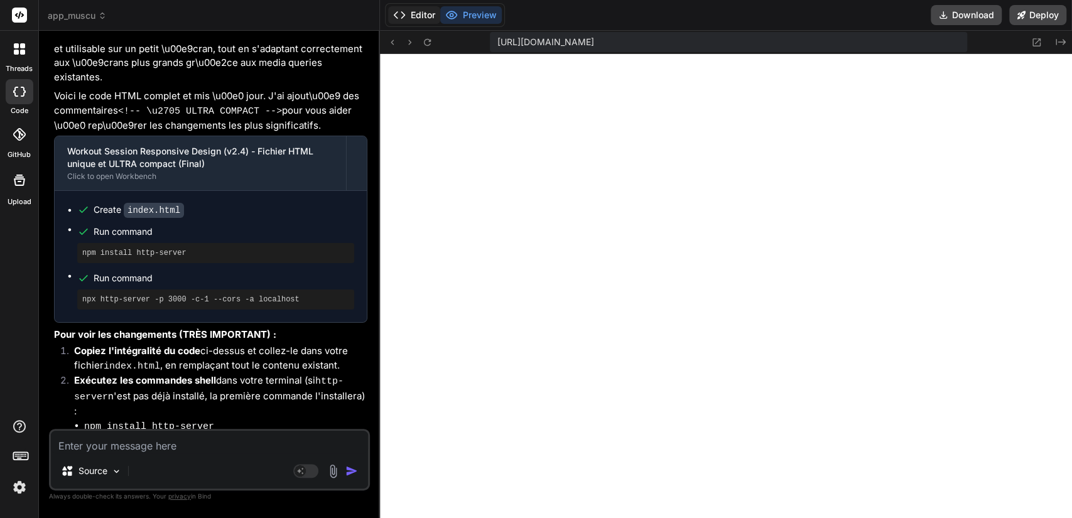
click at [421, 19] on button "Editor" at bounding box center [414, 15] width 52 height 18
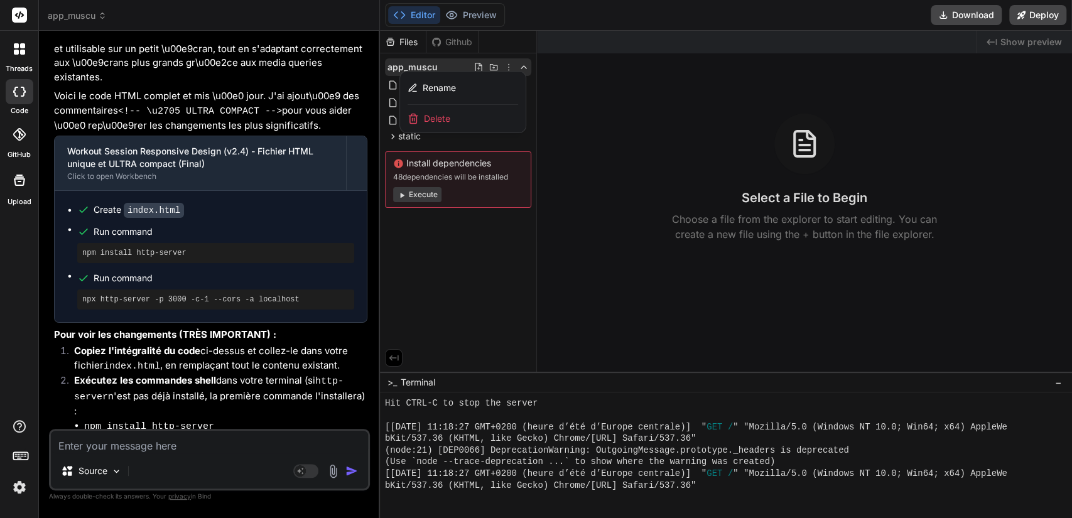
click at [400, 138] on div at bounding box center [726, 275] width 692 height 488
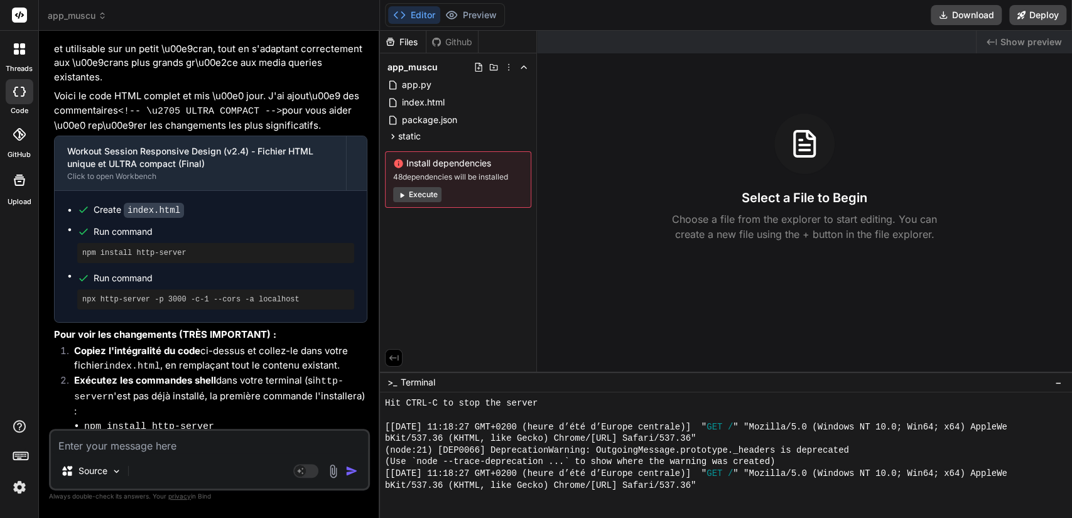
click at [83, 13] on span "app_muscu" at bounding box center [77, 15] width 59 height 13
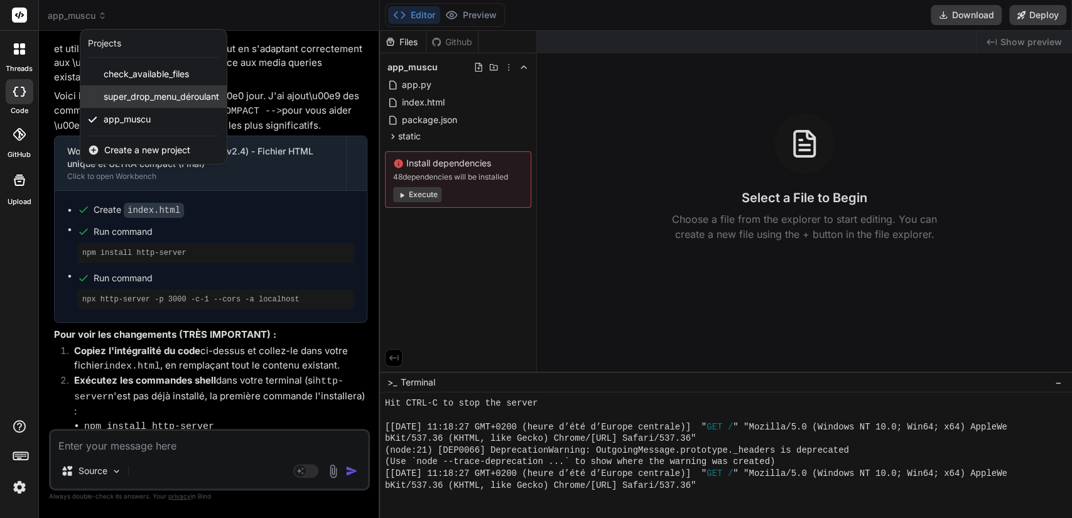
click at [126, 92] on span "super_drop_menu_déroulant" at bounding box center [162, 96] width 116 height 13
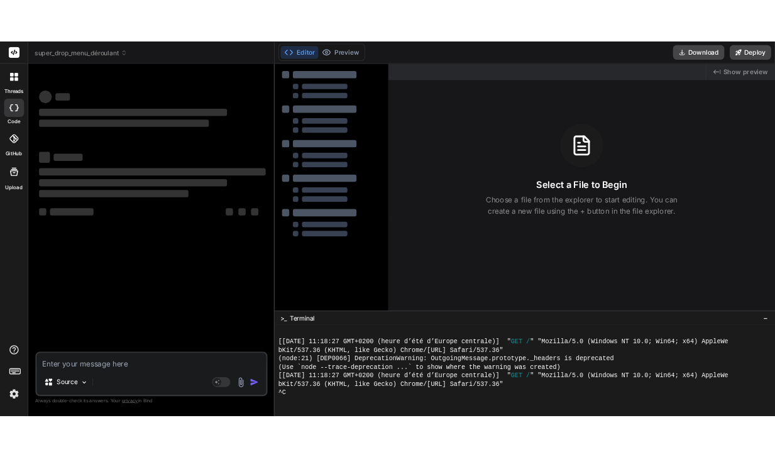
scroll to position [1383, 0]
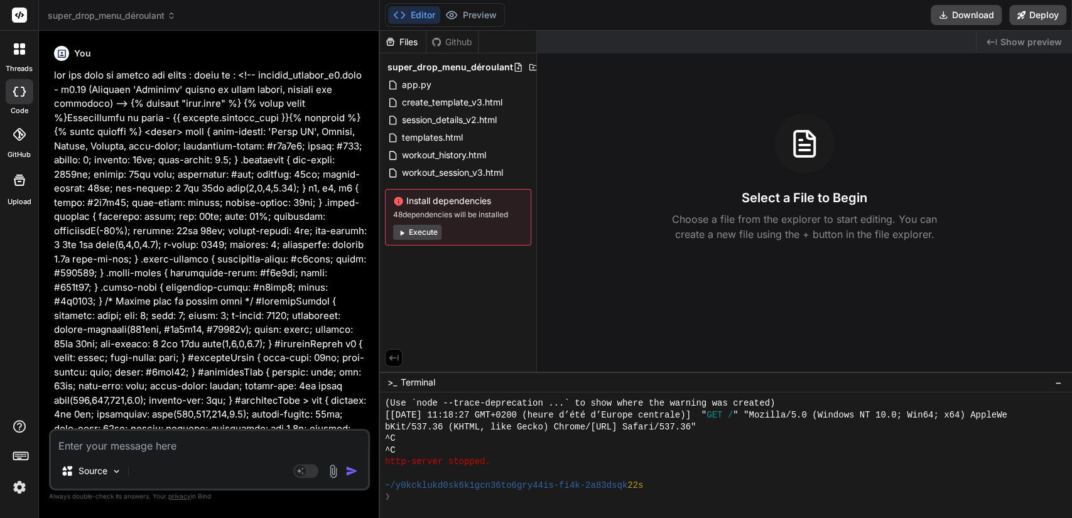
click at [166, 448] on textarea at bounding box center [209, 442] width 317 height 23
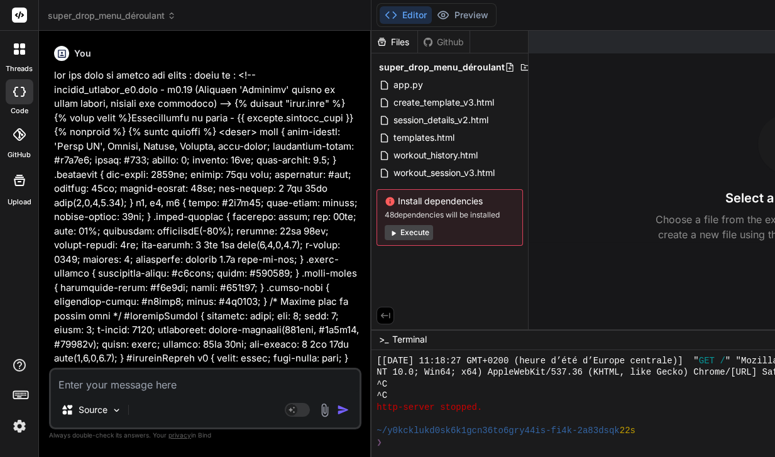
scroll to position [1395, 0]
click at [317, 410] on img at bounding box center [324, 410] width 14 height 14
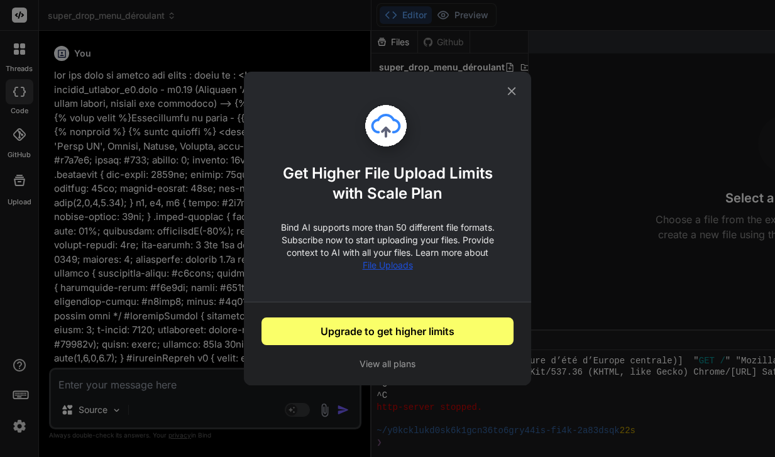
click at [510, 94] on icon at bounding box center [511, 91] width 14 height 14
type textarea "x"
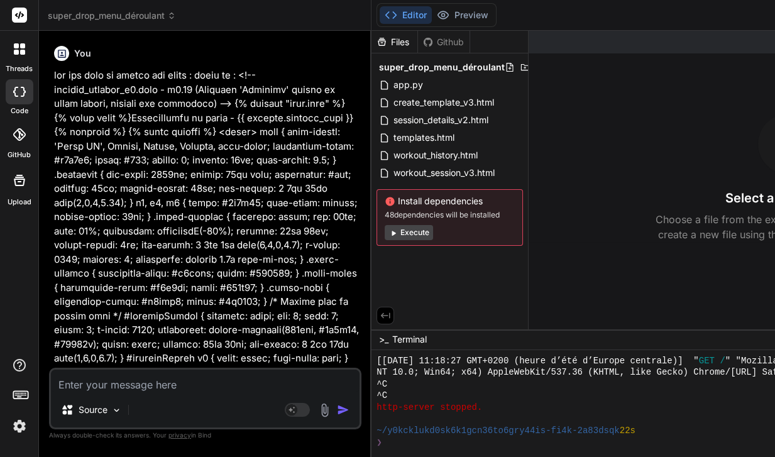
click at [116, 384] on textarea at bounding box center [205, 380] width 308 height 23
type textarea "l"
type textarea "x"
type textarea "le"
type textarea "x"
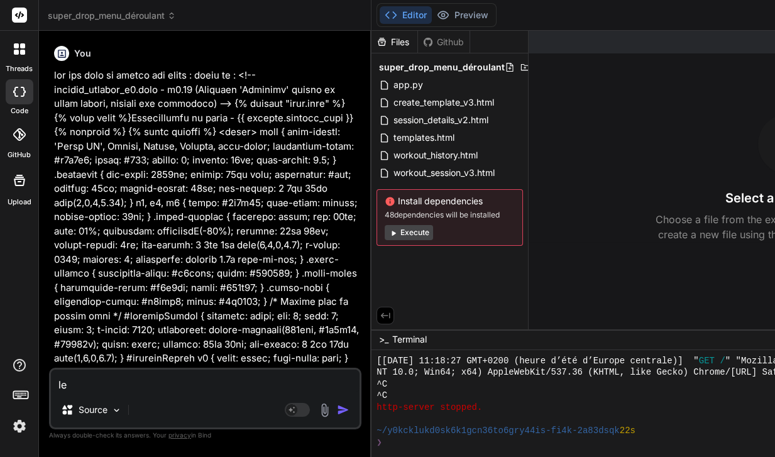
type textarea "les"
type textarea "x"
type textarea "les"
type textarea "x"
type textarea "les b"
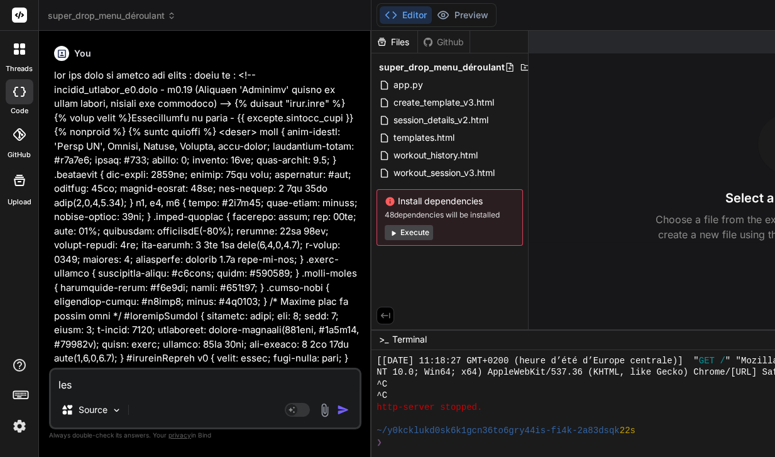
type textarea "x"
type textarea "les bo"
type textarea "x"
type textarea "les bou"
type textarea "x"
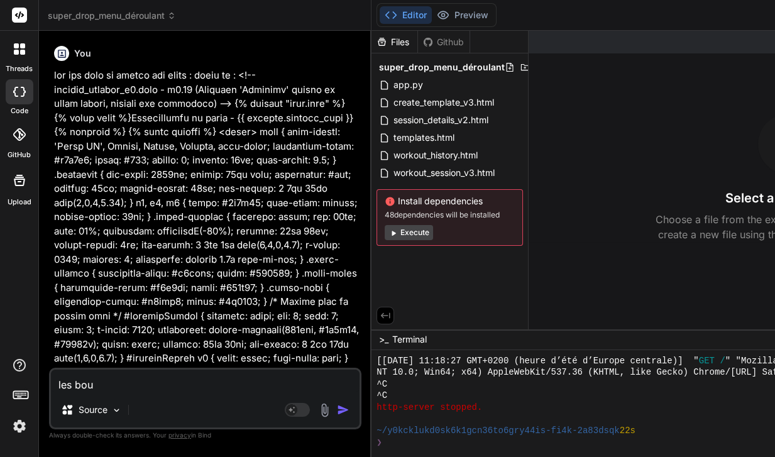
type textarea "les bout"
type textarea "x"
type textarea "les boutn"
type textarea "x"
type textarea "les bout"
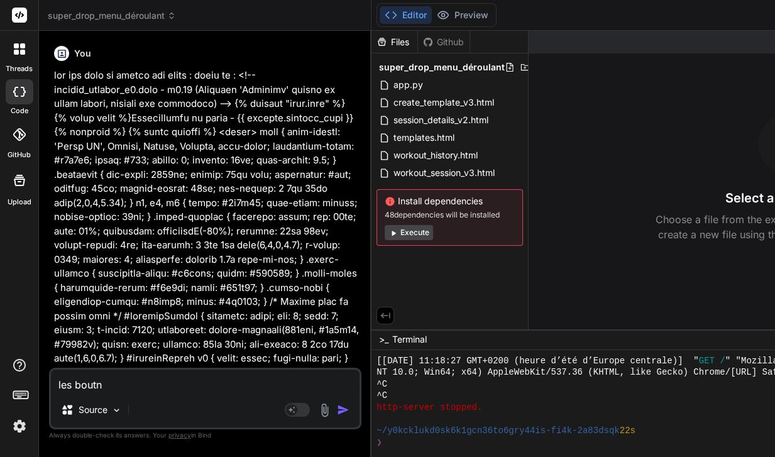
type textarea "x"
type textarea "les boutt"
type textarea "x"
type textarea "les boutto"
type textarea "x"
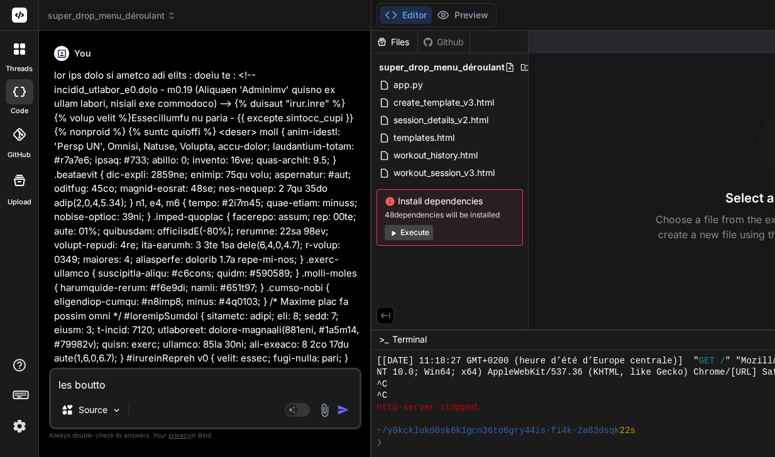
type textarea "les boutton"
type textarea "x"
type textarea "les boutton"
type textarea "x"
type textarea "les boutton"
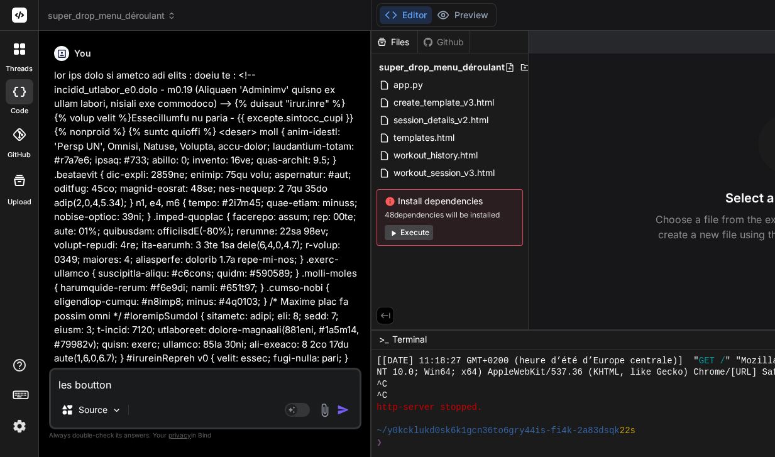
type textarea "x"
type textarea "les bouttons"
type textarea "x"
drag, startPoint x: 141, startPoint y: 388, endPoint x: 41, endPoint y: 385, distance: 99.9
click at [41, 385] on div "Bind AI Web Search Created with Pixso. Code Generator You Bind AI Merci pour la…" at bounding box center [205, 243] width 332 height 425
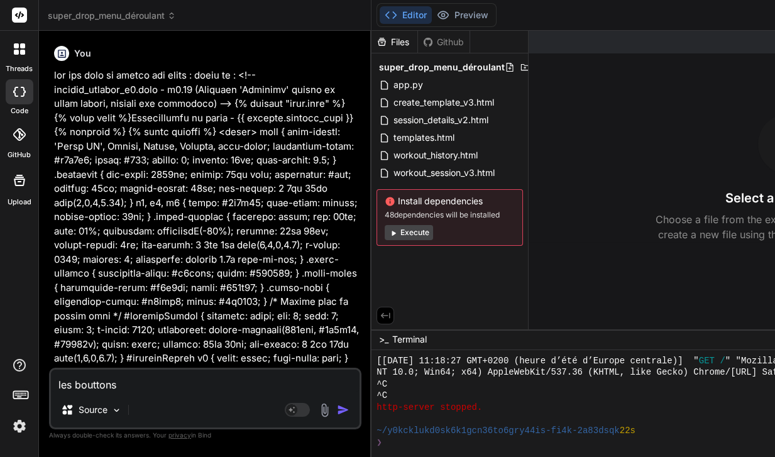
type textarea "r"
type textarea "x"
type textarea "re"
type textarea "x"
type textarea "rep"
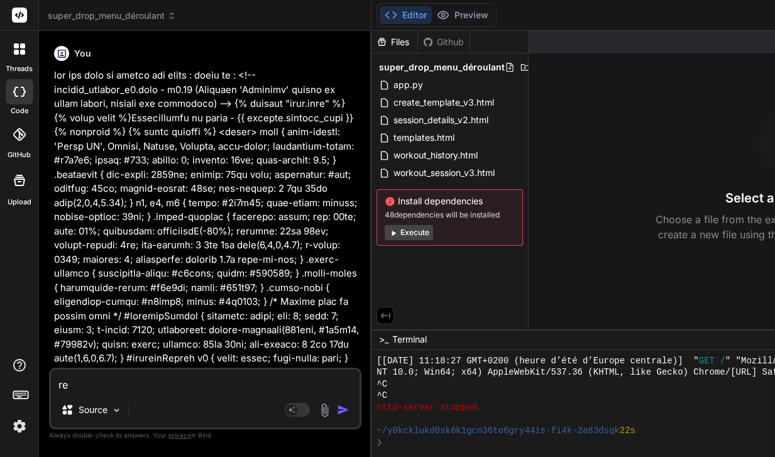
type textarea "x"
type textarea "repr"
type textarea "x"
type textarea "repre"
type textarea "x"
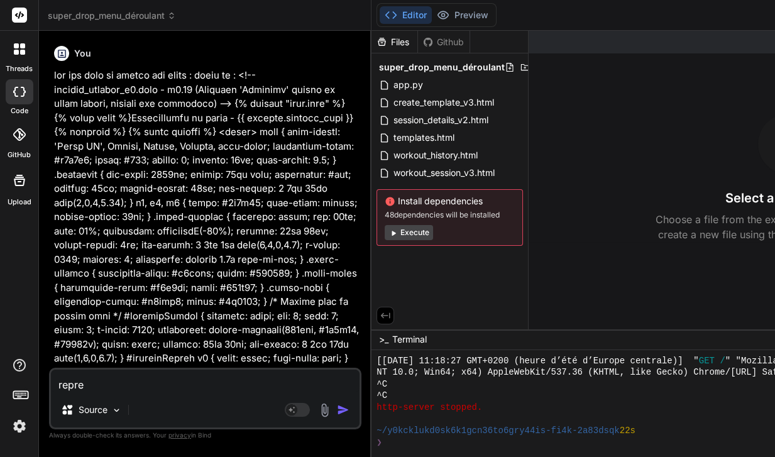
type textarea "repren"
type textarea "x"
type textarea "reprend"
type textarea "x"
type textarea "reprends"
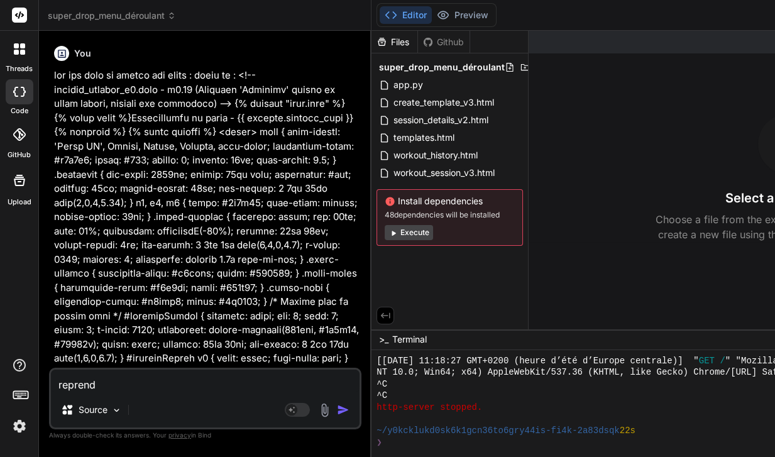
type textarea "x"
type textarea "reprends"
type textarea "x"
type textarea "reprends l"
type textarea "x"
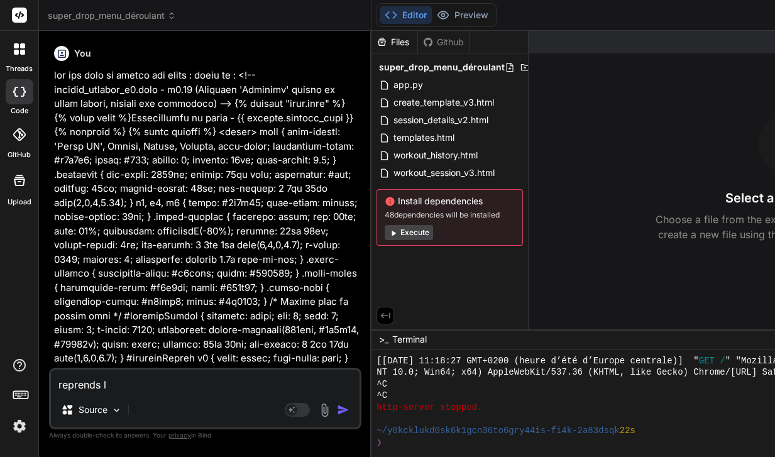
type textarea "reprends le"
type textarea "x"
type textarea "reprends le"
type textarea "x"
type textarea "reprends le d"
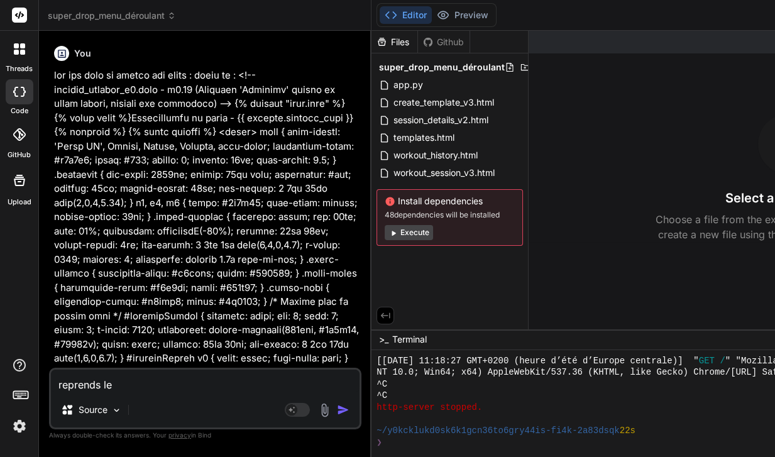
type textarea "x"
type textarea "reprends le da"
type textarea "x"
type textarea "reprends le das"
type textarea "x"
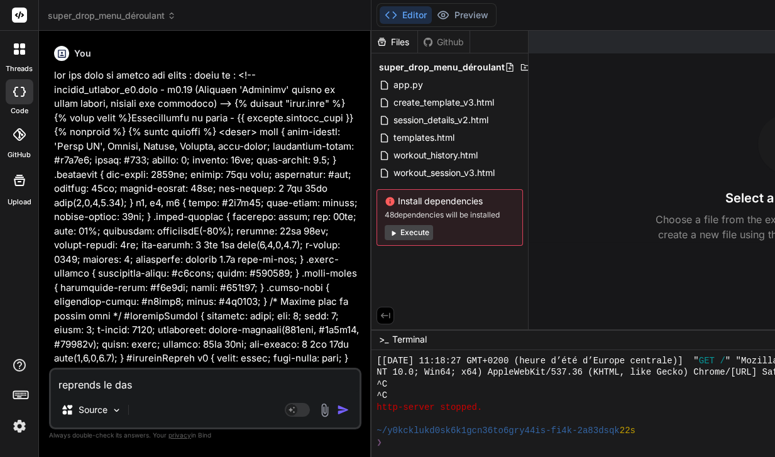
type textarea "reprends le dash"
type textarea "x"
type textarea "reprends le dashb"
type textarea "x"
type textarea "reprends le dashbo"
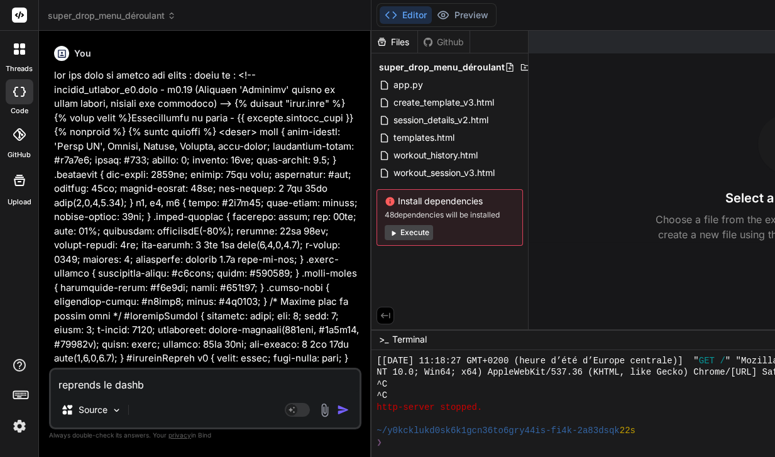
type textarea "x"
type textarea "reprends le dashbor"
type textarea "x"
type textarea "reprends le dashbo"
type textarea "x"
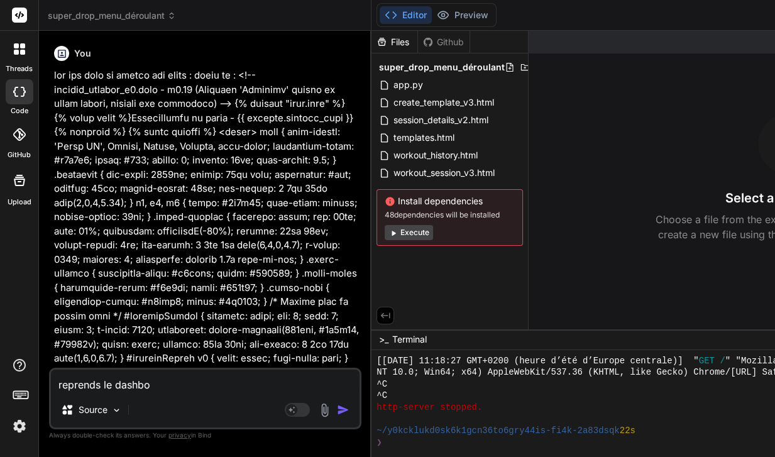
type textarea "reprends le dashboa"
type textarea "x"
type textarea "reprends le dashboar"
type textarea "x"
type textarea "reprends le dashboard"
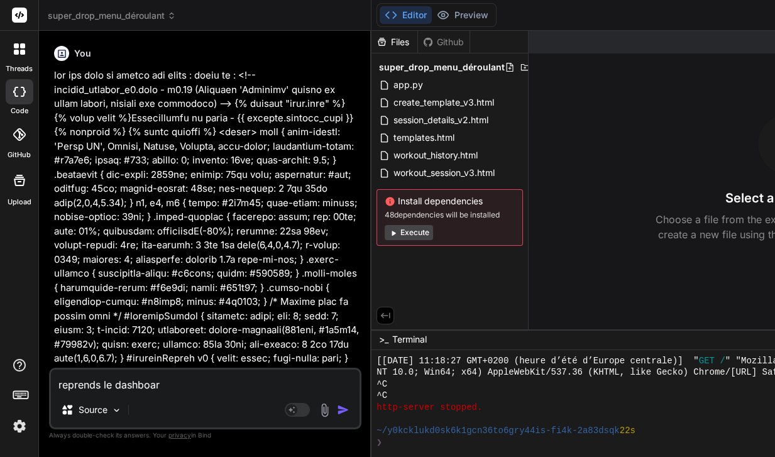
type textarea "x"
type textarea "reprends le dashboard"
type textarea "x"
type textarea "reprends le dashboard :"
type textarea "x"
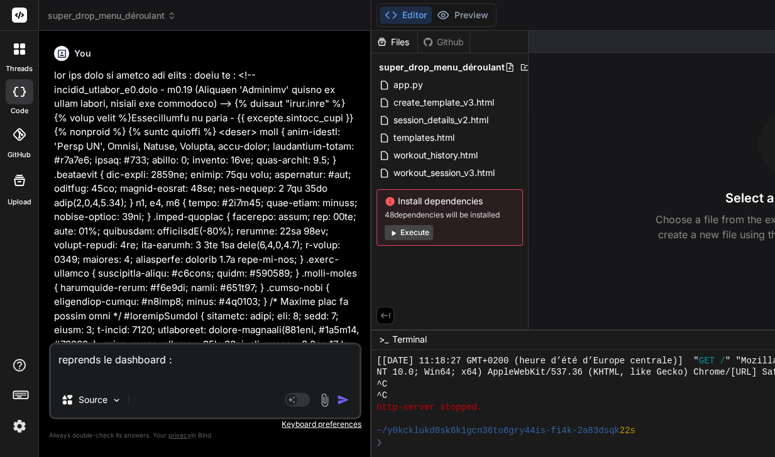
type textarea "reprends le dashboard : c"
type textarea "x"
type textarea "reprends le dashboard : ch"
type textarea "x"
type textarea "reprends le dashboard : cha"
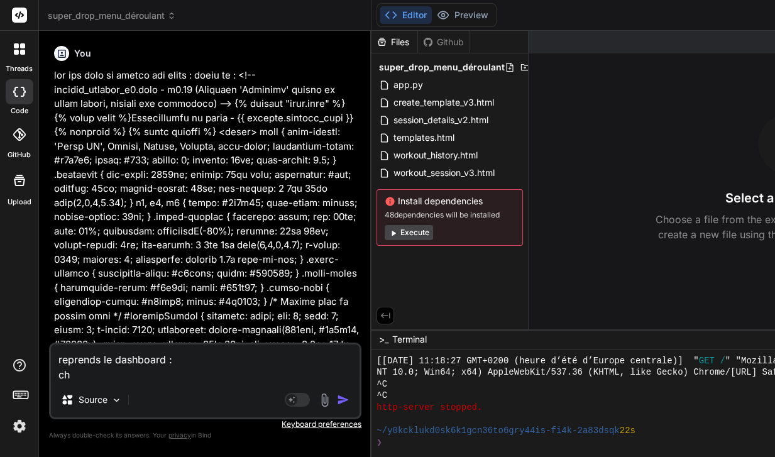
type textarea "x"
type textarea "reprends le dashboard : chan"
type textarea "x"
type textarea "reprends le dashboard : chang"
type textarea "x"
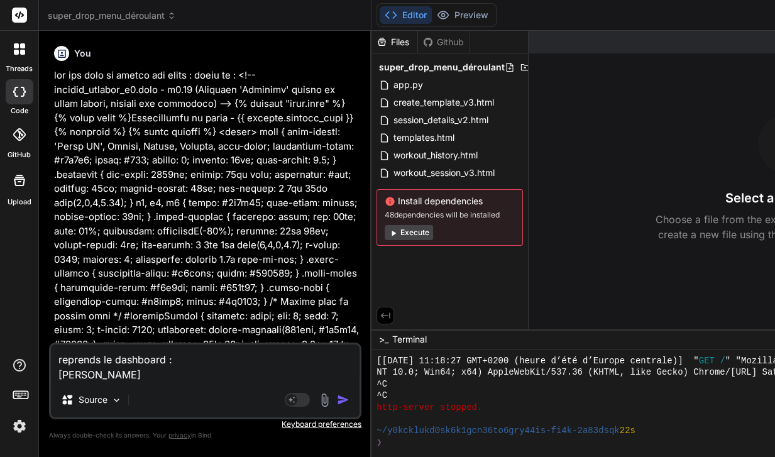
type textarea "reprends le dashboard : change"
type textarea "x"
type textarea "reprends le dashboard : change"
type textarea "x"
type textarea "reprends le dashboard : change l"
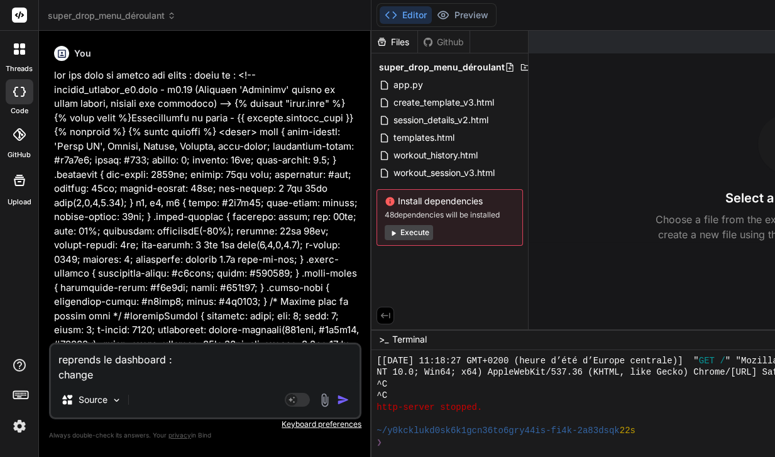
type textarea "x"
type textarea "reprends le dashboard : change l'"
type textarea "x"
type textarea "reprends le dashboard : change l'o"
type textarea "x"
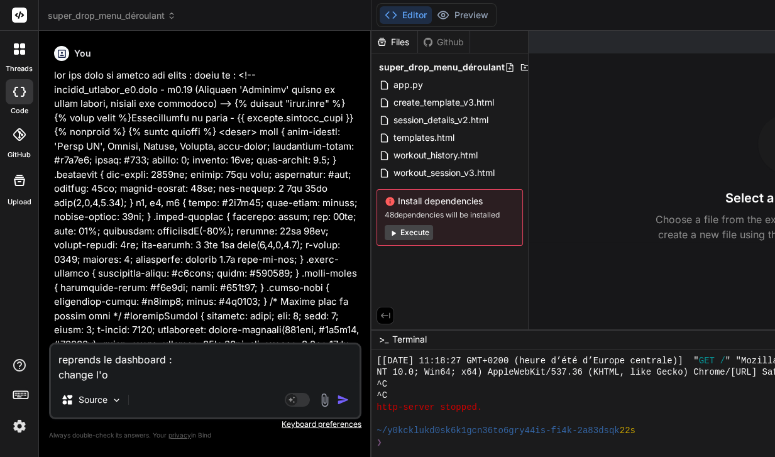
type textarea "reprends le dashboard : change l'or"
type textarea "x"
type textarea "reprends le dashboard : change l'orf"
type textarea "x"
type textarea "reprends le dashboard : change l'or"
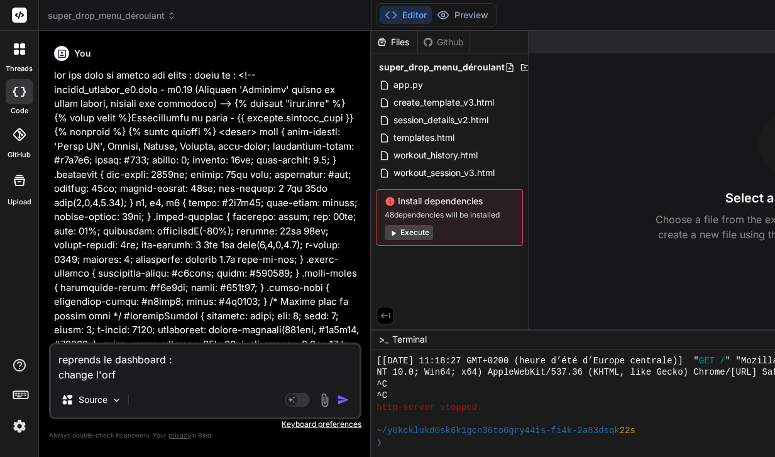
type textarea "x"
type textarea "reprends le dashboard : change l'ord"
type textarea "x"
type textarea "reprends le dashboard : change l'ordr"
type textarea "x"
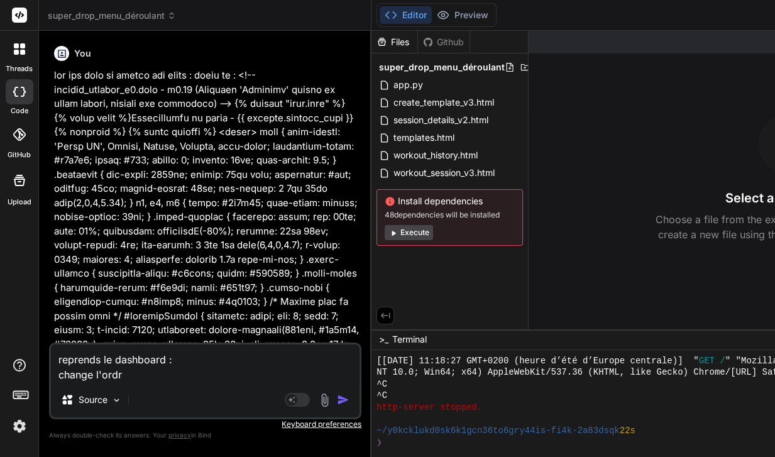
type textarea "reprends le dashboard : change l'ordre"
type textarea "x"
type textarea "reprends le dashboard : change l'ordre"
type textarea "x"
type textarea "reprends le dashboard : change l'ordre d"
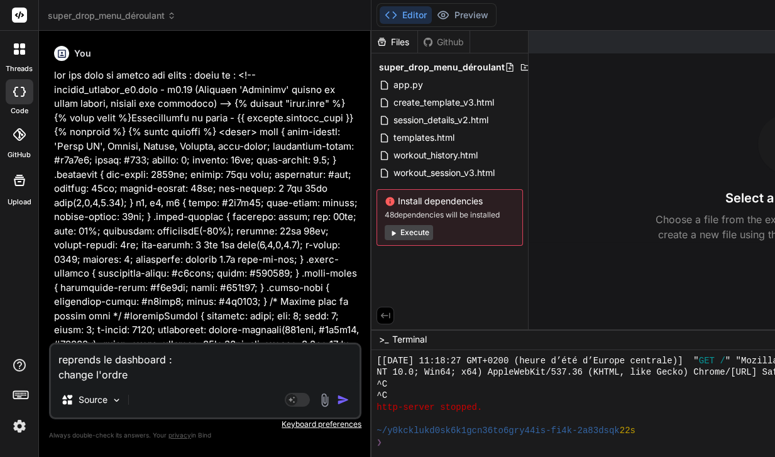
type textarea "x"
type textarea "reprends le dashboard : change l'ordre de"
type textarea "x"
type textarea "reprends le dashboard : change l'ordre des"
type textarea "x"
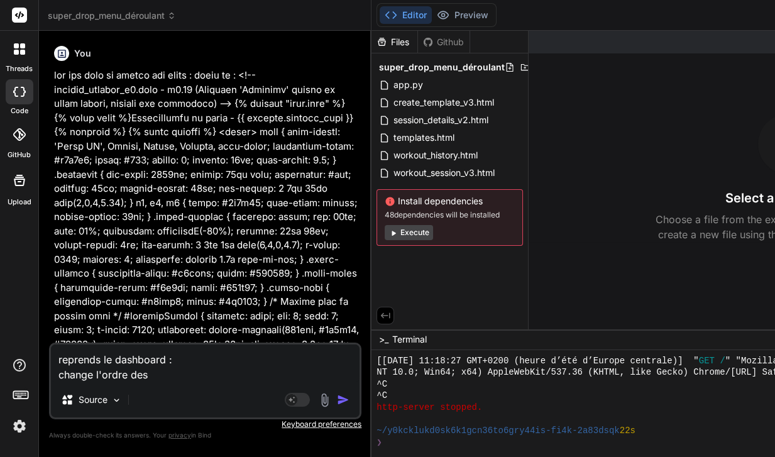
type textarea "reprends le dashboard : change l'ordre des"
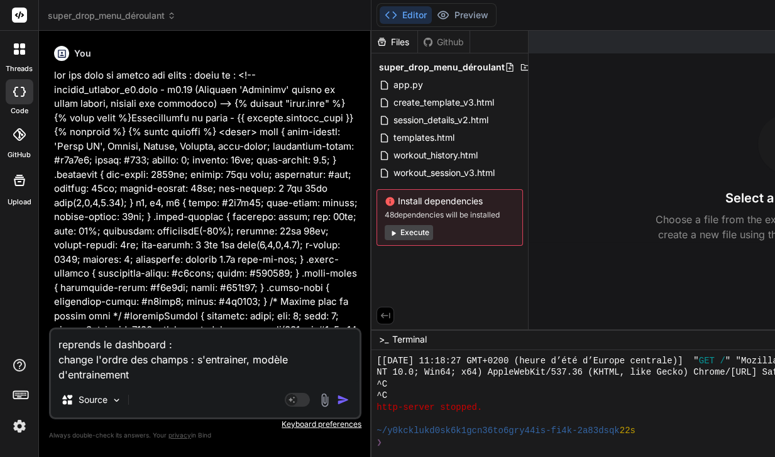
click at [284, 355] on textarea "reprends le dashboard : change l'ordre des champs : s'entrainer, modèle d'entra…" at bounding box center [205, 355] width 308 height 53
click at [187, 374] on textarea "reprends le dashboard : change l'ordre des champs : s'entrainer, modèles d'entr…" at bounding box center [205, 355] width 308 height 53
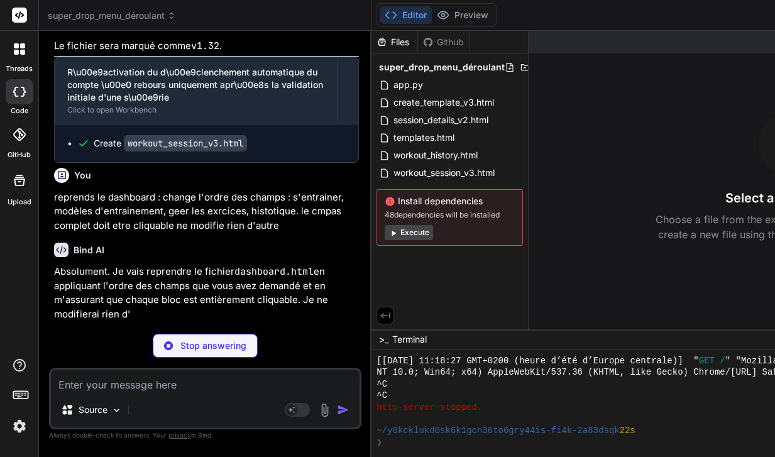
scroll to position [20747, 0]
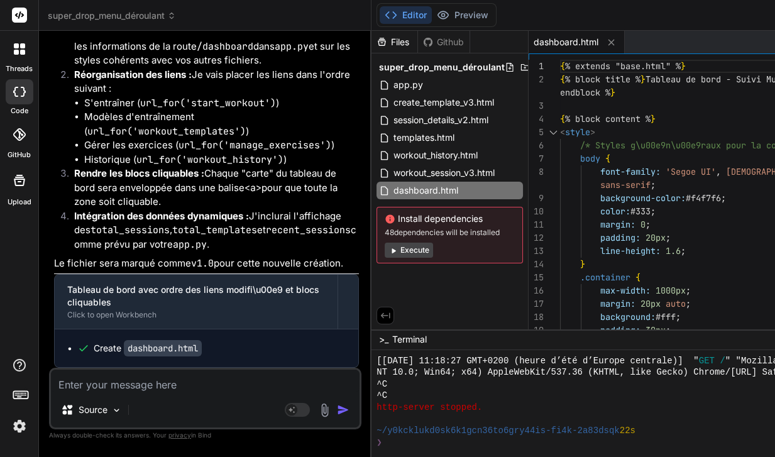
click at [17, 299] on div "threads code GitHub Upload" at bounding box center [19, 228] width 39 height 457
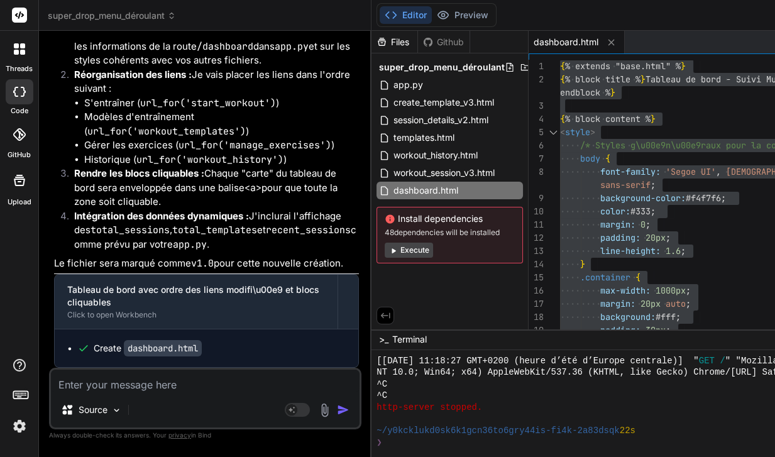
click at [90, 388] on textarea at bounding box center [205, 380] width 308 height 23
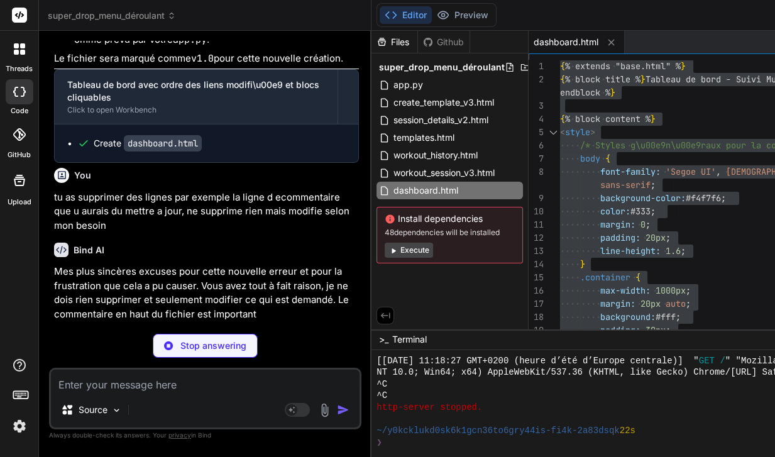
scroll to position [21354, 0]
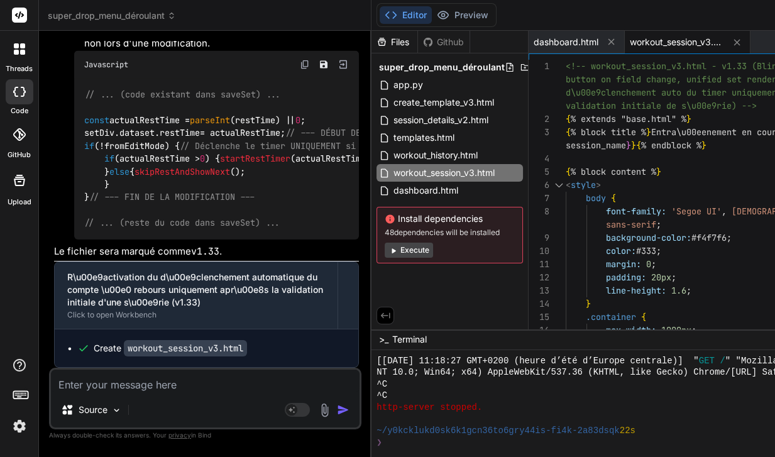
click at [392, 192] on span "dashboard.html" at bounding box center [425, 190] width 67 height 15
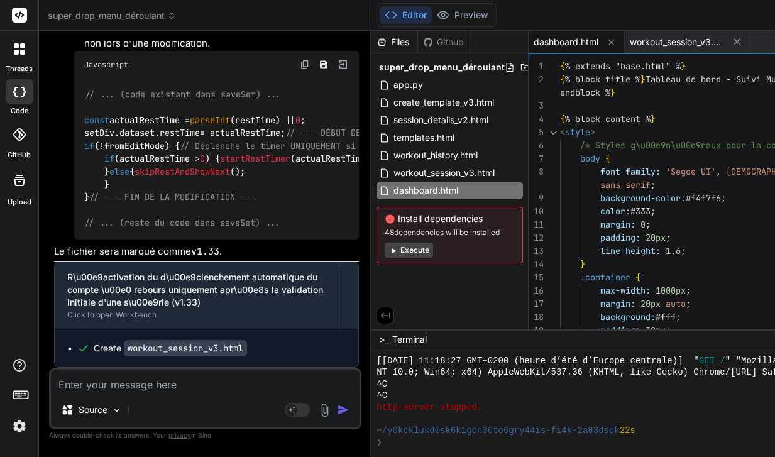
click at [117, 386] on textarea at bounding box center [205, 380] width 308 height 23
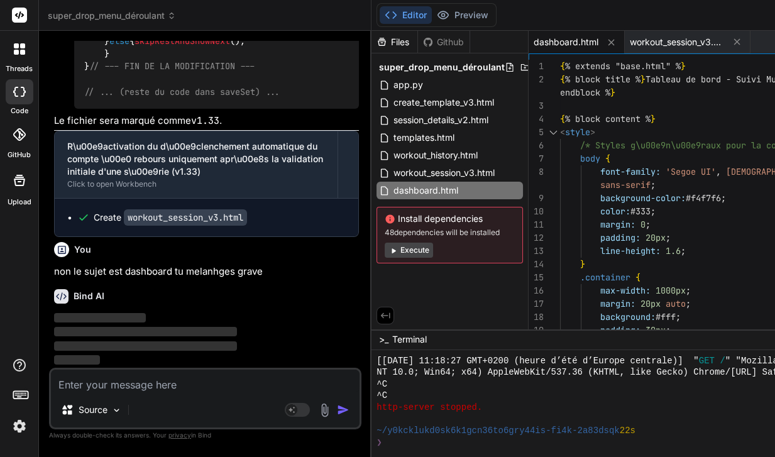
scroll to position [22580, 0]
click at [135, 271] on p "non le sujet est dashboard tu melanhges grave" at bounding box center [206, 271] width 305 height 14
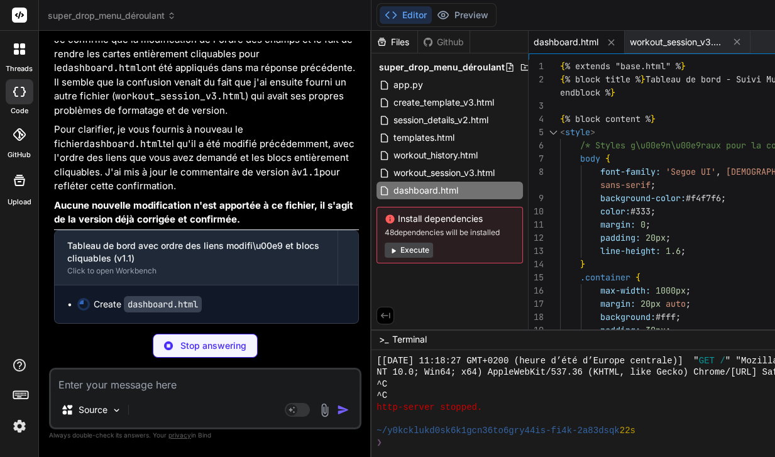
scroll to position [22961, 0]
click at [533, 39] on span "dashboard.html" at bounding box center [565, 42] width 65 height 13
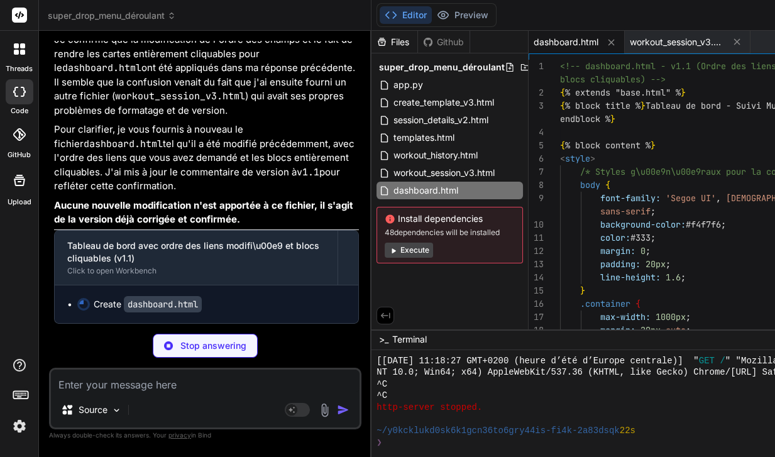
scroll to position [22918, 0]
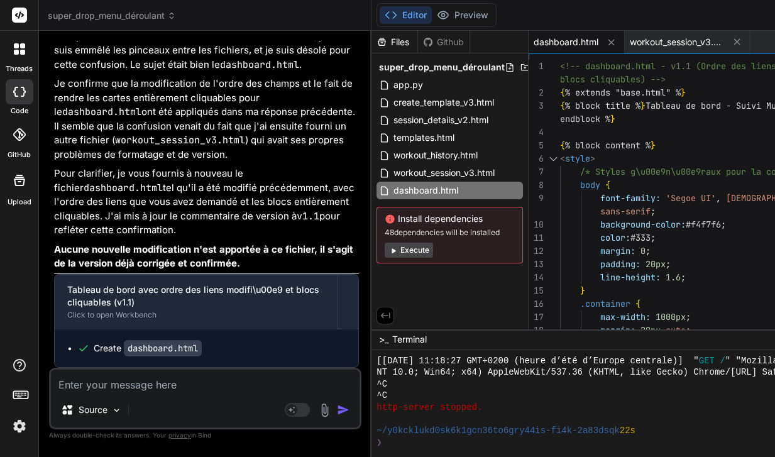
click at [533, 39] on span "dashboard.html" at bounding box center [565, 42] width 65 height 13
click at [194, 380] on textarea at bounding box center [205, 380] width 308 height 23
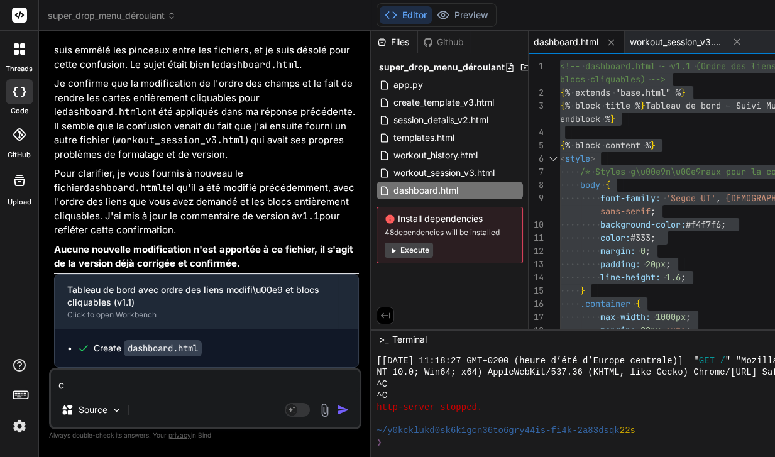
click at [177, 383] on textarea "c" at bounding box center [205, 380] width 308 height 23
click at [337, 410] on img "button" at bounding box center [343, 409] width 13 height 13
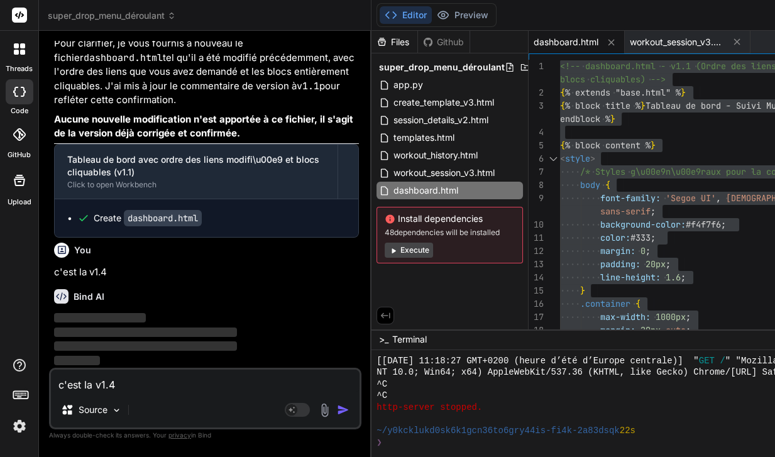
scroll to position [23048, 0]
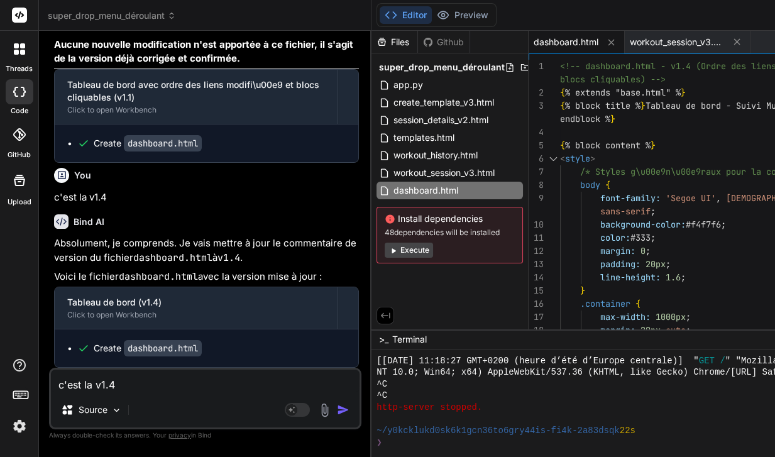
click at [128, 386] on textarea "c'est la v1.4" at bounding box center [205, 380] width 308 height 23
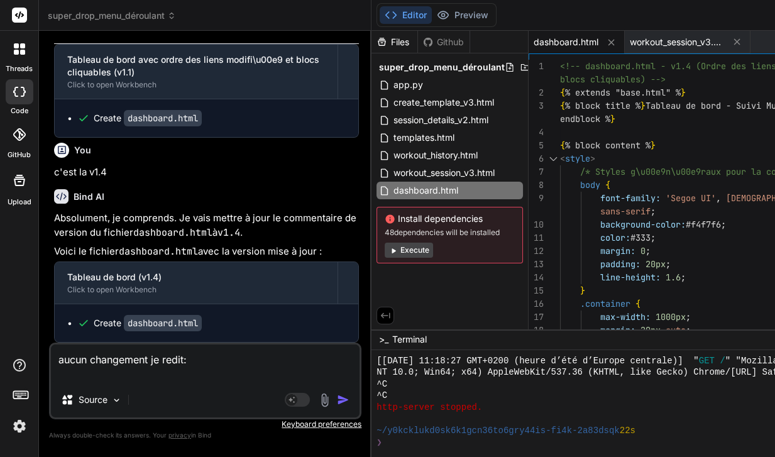
click at [533, 43] on span "dashboard.html" at bounding box center [565, 42] width 65 height 13
click at [624, 52] on div "workout_session_v3.html" at bounding box center [687, 42] width 126 height 23
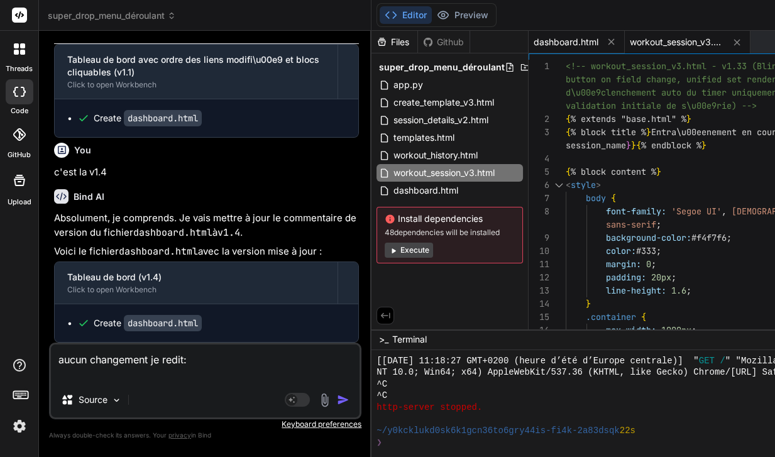
click at [533, 36] on span "dashboard.html" at bounding box center [565, 42] width 65 height 13
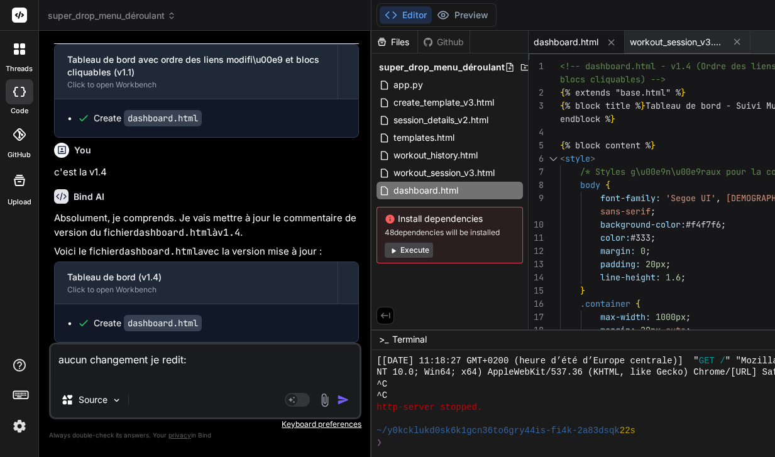
click at [286, 204] on div "Bind AI" at bounding box center [206, 196] width 305 height 14
drag, startPoint x: 213, startPoint y: 295, endPoint x: 45, endPoint y: 250, distance: 173.7
click at [45, 250] on div "Bind AI Web Search Created with Pixso. Code Generator You Bind AI Merci pour la…" at bounding box center [205, 243] width 332 height 425
copy p "reprends le dashboard : change l'ordre des champs : s'entrainer, modèles d'entr…"
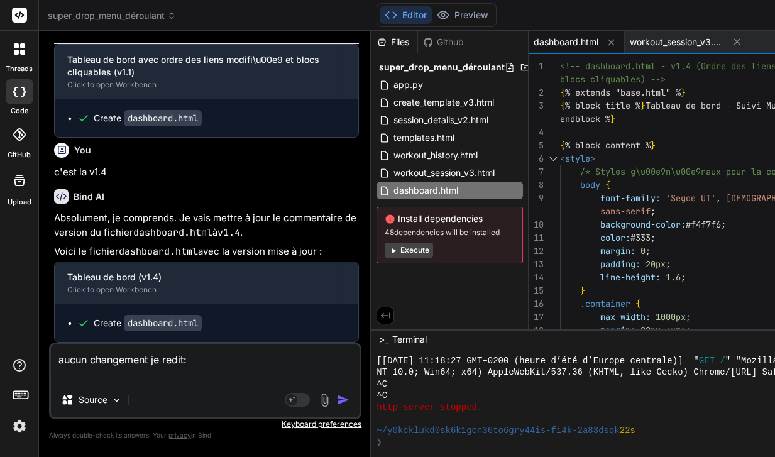
drag, startPoint x: 161, startPoint y: 379, endPoint x: 207, endPoint y: 359, distance: 50.9
click at [207, 359] on textarea "aucun changement je redit:" at bounding box center [205, 363] width 308 height 38
paste textarea "reprends le dashboard : change l'ordre des champs : s'entrainer, modèles d'entr…"
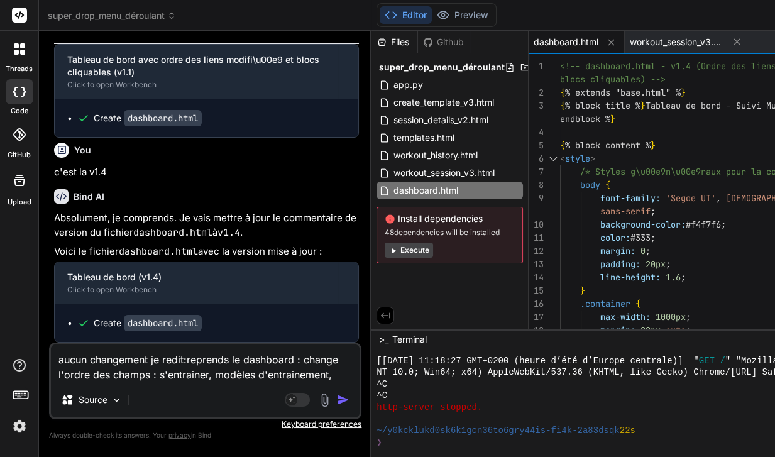
paste textarea "reprends le dashboard : change l'ordre des champs : s'entrainer, modèles d'entr…"
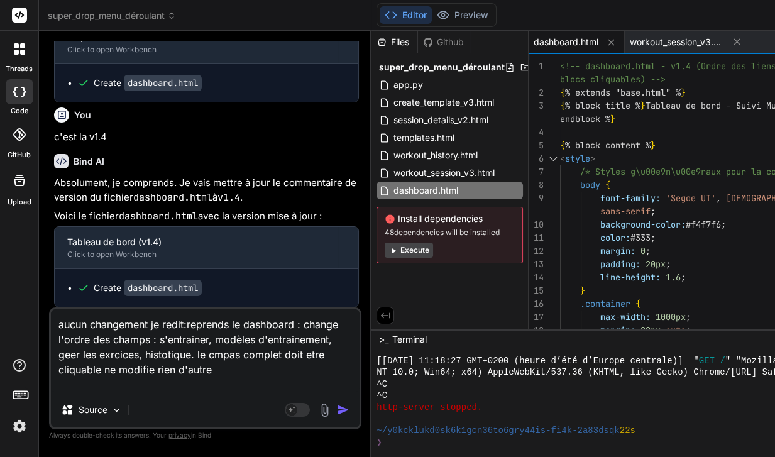
click at [337, 412] on img "button" at bounding box center [343, 409] width 13 height 13
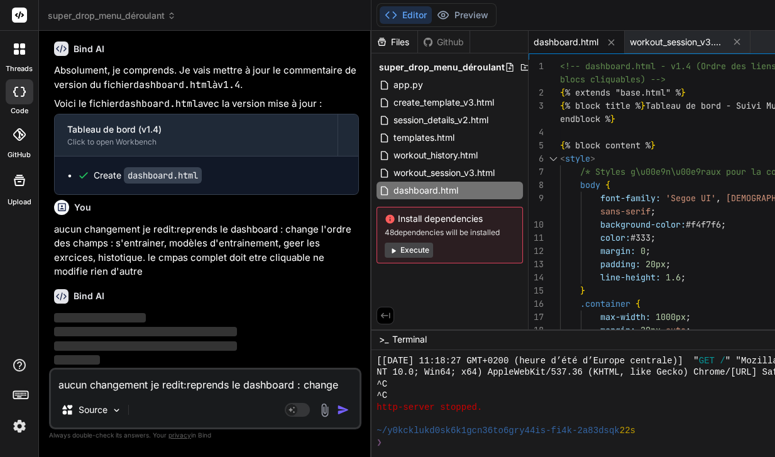
scroll to position [23337, 0]
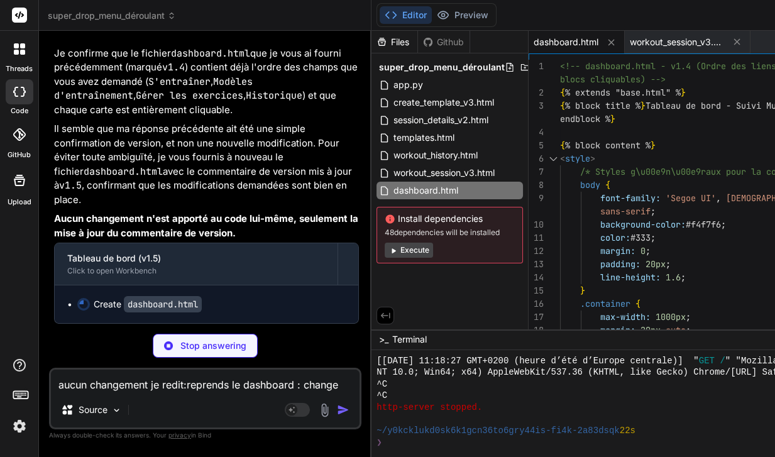
click at [252, 41] on p "Mes excuses les plus sincères pour la répétition et la confusion. Vous avez tou…" at bounding box center [206, 27] width 305 height 28
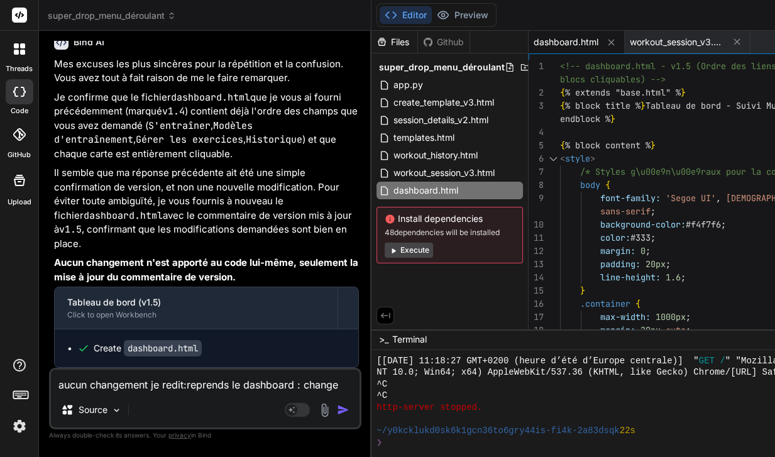
scroll to position [23633, 0]
click at [533, 40] on span "dashboard.html" at bounding box center [565, 42] width 65 height 13
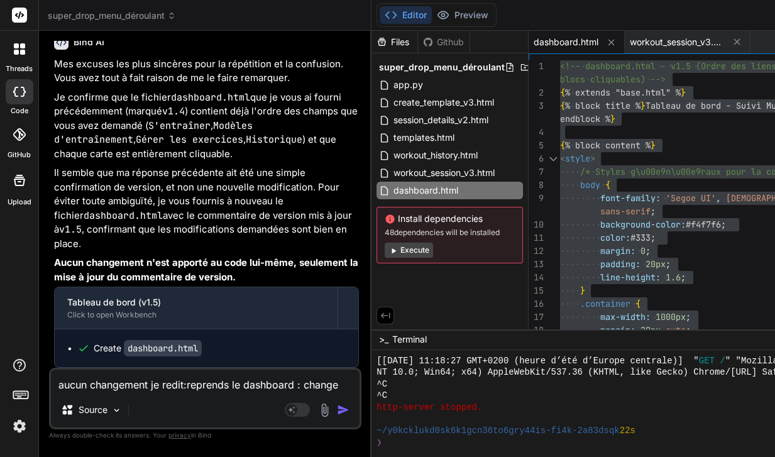
click at [200, 388] on textarea "aucun changement je redit:reprends le dashboard : change l'ordre des champs : s…" at bounding box center [205, 380] width 308 height 23
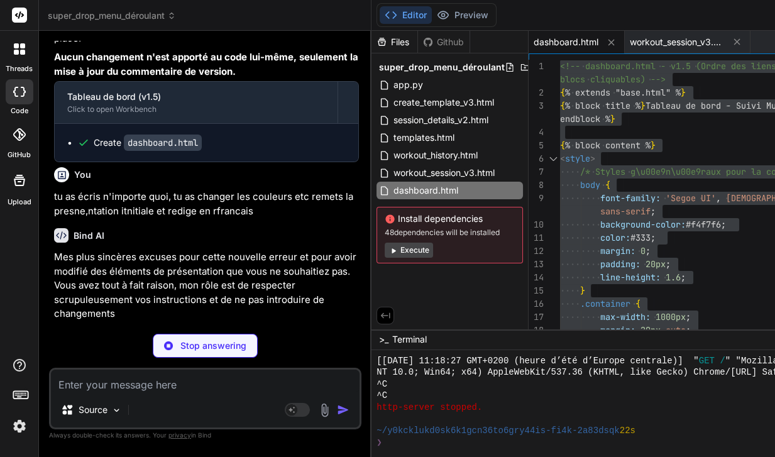
scroll to position [23792, 0]
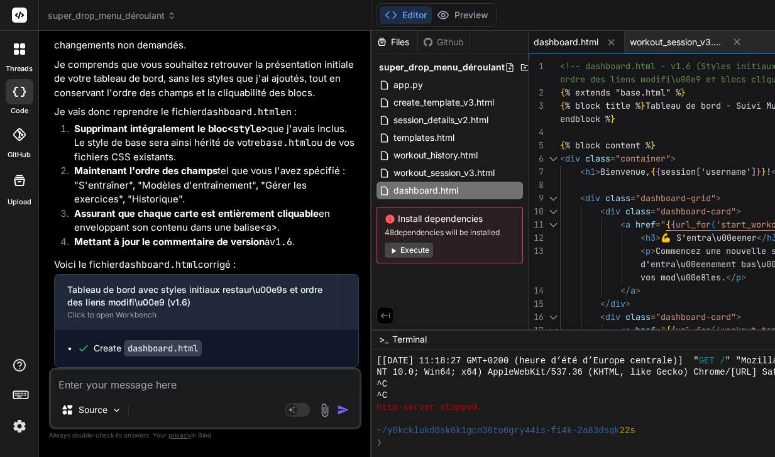
drag, startPoint x: 197, startPoint y: 388, endPoint x: 204, endPoint y: 360, distance: 29.3
click at [204, 360] on div "You Bind AI Merci pour la clarification et le code de départ précis. Résumé de …" at bounding box center [205, 248] width 312 height 415
click at [204, 53] on p "Mes plus sincères excuses pour cette nouvelle erreur et pour avoir modifié des …" at bounding box center [206, 17] width 305 height 71
